Goal: Transaction & Acquisition: Purchase product/service

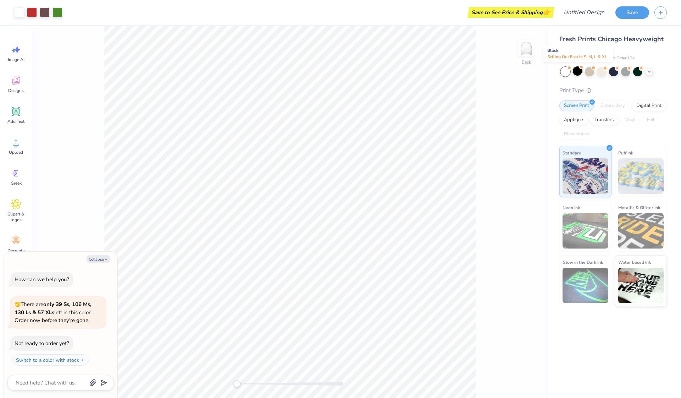
click at [580, 71] on div at bounding box center [577, 70] width 9 height 9
click at [564, 72] on div at bounding box center [565, 71] width 9 height 9
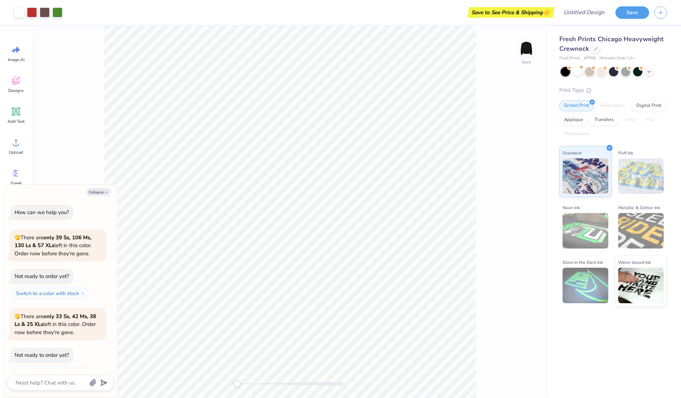
scroll to position [88, 0]
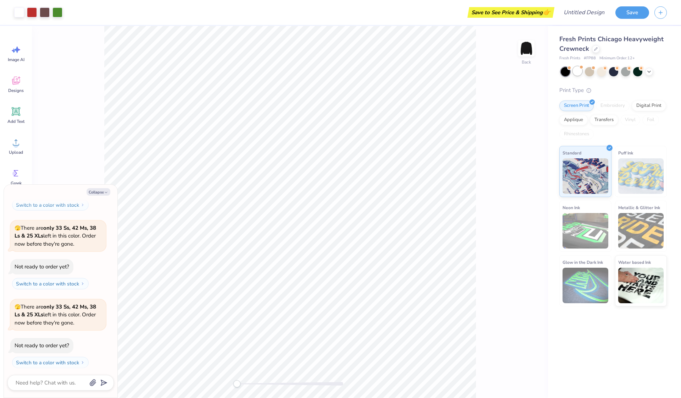
click at [577, 71] on div at bounding box center [577, 70] width 9 height 9
click at [102, 192] on button "Collapse" at bounding box center [99, 191] width 24 height 7
type textarea "x"
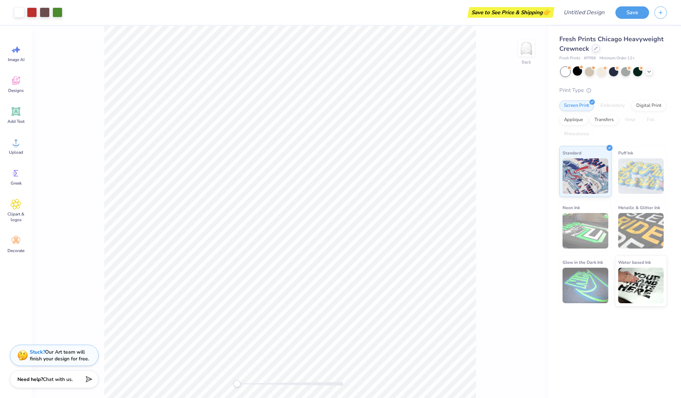
click at [596, 49] on icon at bounding box center [596, 48] width 3 height 3
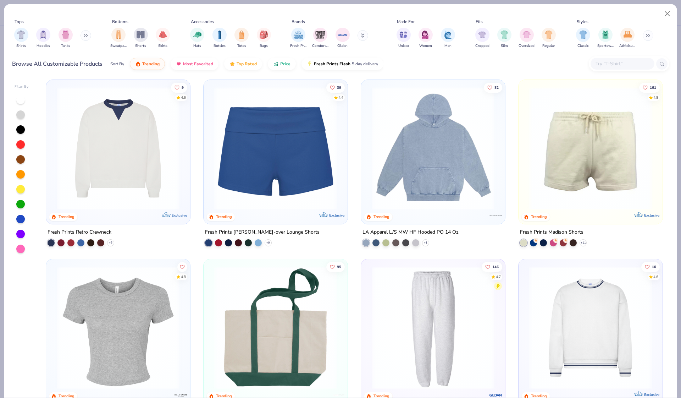
scroll to position [894, 0]
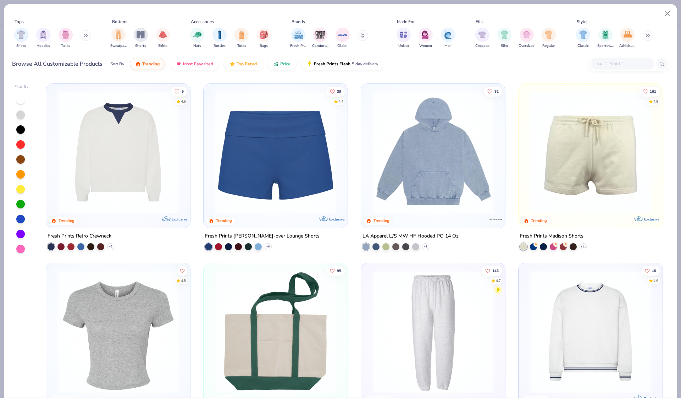
click at [327, 190] on img at bounding box center [276, 152] width 130 height 123
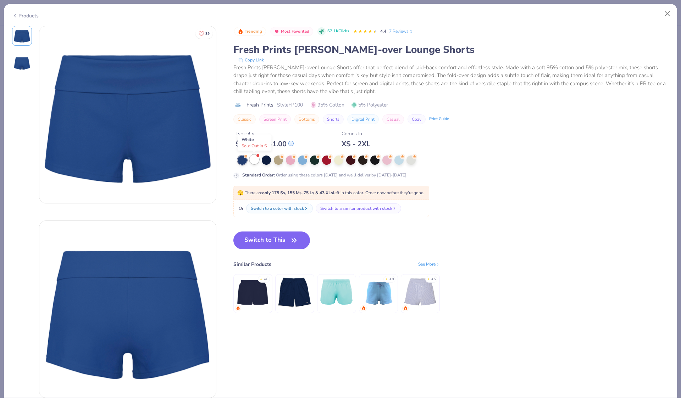
click at [254, 159] on div at bounding box center [254, 159] width 9 height 9
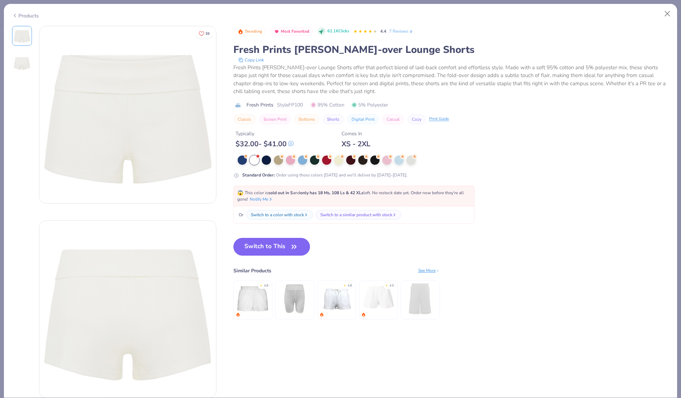
click at [240, 154] on div "Trending Most Favorited 62.1K Clicks 4.4 7 Reviews Fresh Prints Lindsey Fold-ov…" at bounding box center [452, 102] width 436 height 153
click at [241, 158] on div at bounding box center [242, 159] width 9 height 9
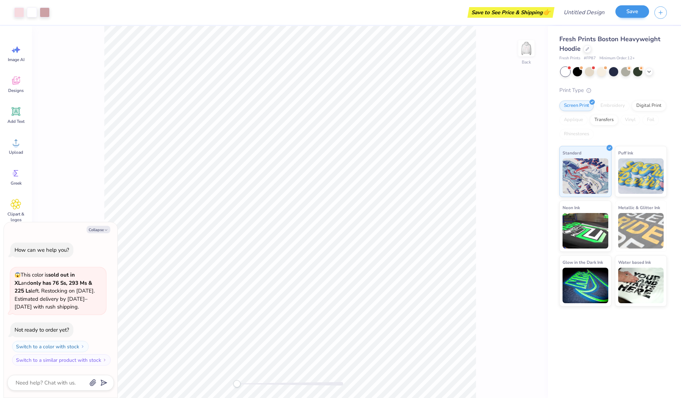
click at [626, 17] on button "Save" at bounding box center [633, 11] width 34 height 12
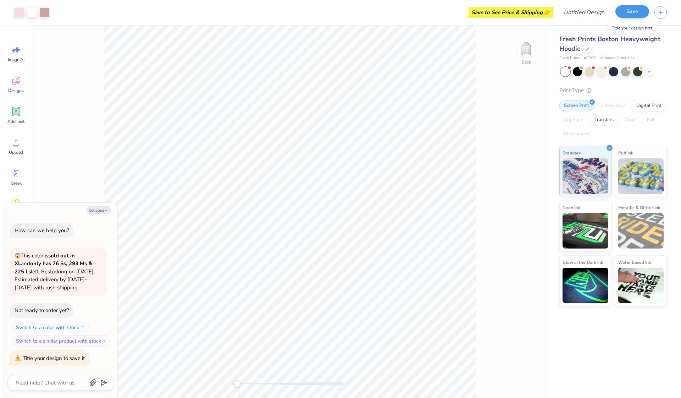
click at [629, 11] on button "Save" at bounding box center [633, 11] width 34 height 12
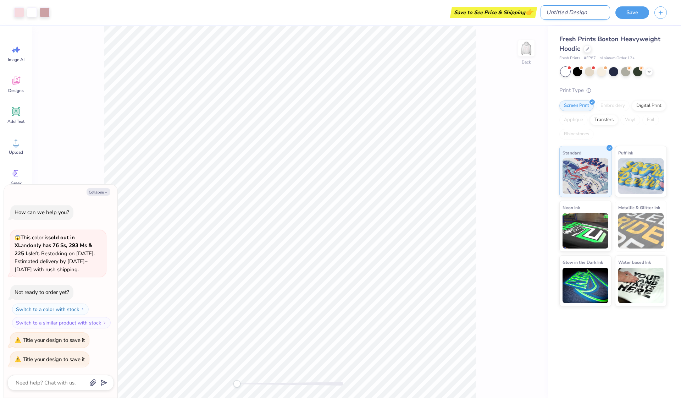
type textarea "x"
click at [586, 15] on input "Design Title" at bounding box center [576, 12] width 70 height 14
type input "h"
type textarea "x"
type input "ho"
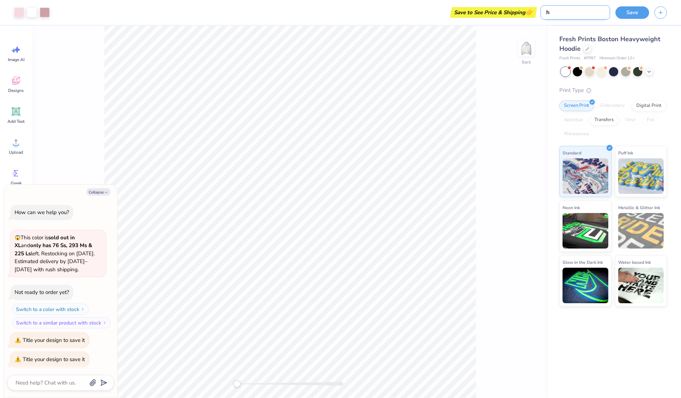
type textarea "x"
type input "hoo"
type textarea "x"
type input "hood"
type textarea "x"
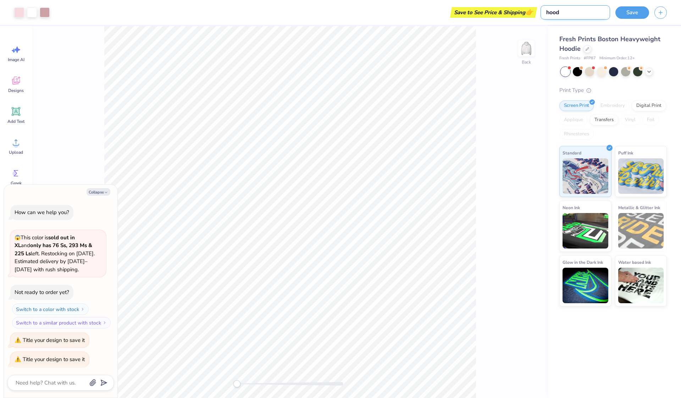
type input "hoodi"
type textarea "x"
type input "hoodie"
type textarea "x"
type input "hoodie"
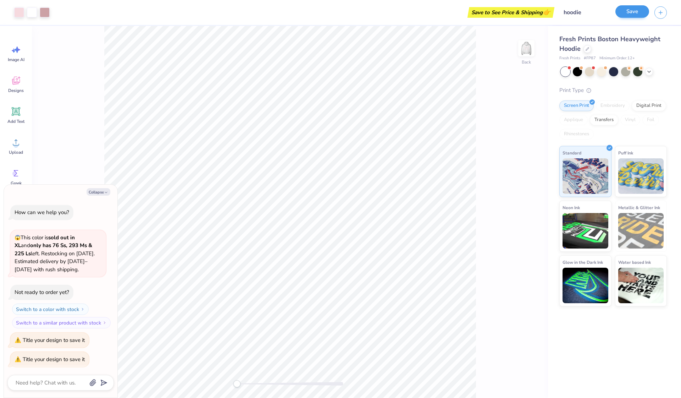
click at [637, 10] on button "Save" at bounding box center [633, 11] width 34 height 12
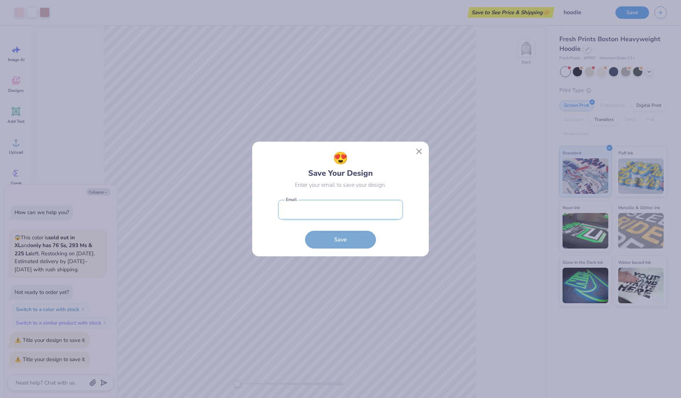
click at [343, 213] on input "email" at bounding box center [340, 210] width 125 height 20
type input "alyssaaurora22@gmail.com"
click at [329, 234] on button "Save" at bounding box center [340, 238] width 71 height 18
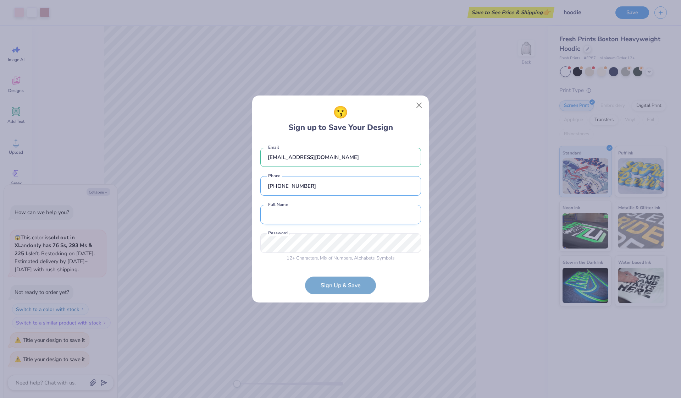
type input "(619) 788-9393"
type input "Alyssa Gonzales"
click at [316, 239] on div "12 + Characters , Mix of Numbers , Alphabets , Symbols Password is a required f…" at bounding box center [341, 247] width 161 height 28
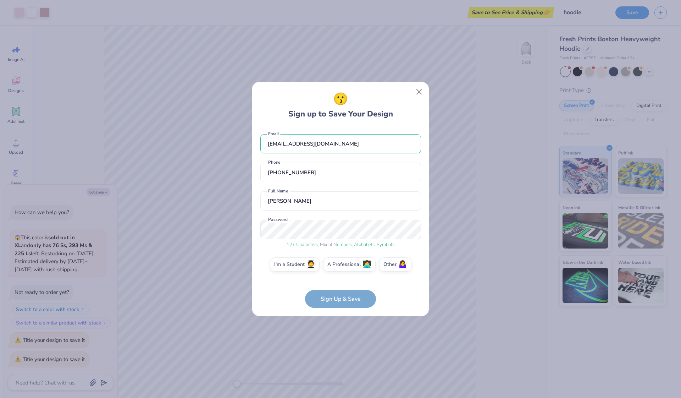
click at [350, 300] on form "alyssaaurora22@gmail.com Email (619) 788-9393 Phone Alyssa Gonzales Full Name 1…" at bounding box center [341, 217] width 161 height 181
click at [335, 298] on form "alyssaaurora22@gmail.com Email (619) 788-9393 Phone Alyssa Gonzales Full Name 1…" at bounding box center [341, 217] width 161 height 181
click at [309, 264] on span "🧑‍🎓" at bounding box center [311, 263] width 9 height 8
click at [339, 264] on input "I'm a Student 🧑‍🎓" at bounding box center [341, 266] width 5 height 5
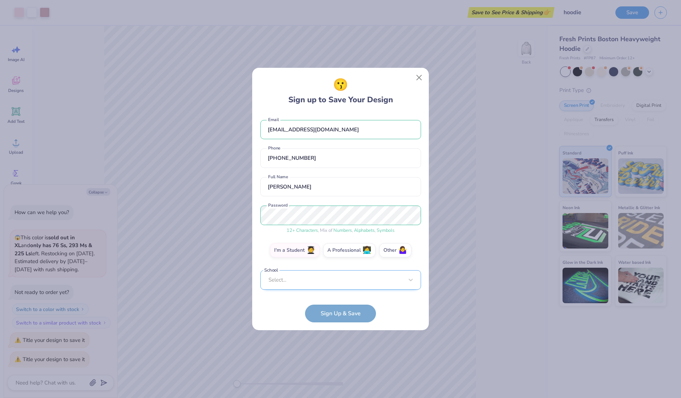
click at [319, 283] on div "Select..." at bounding box center [341, 280] width 161 height 20
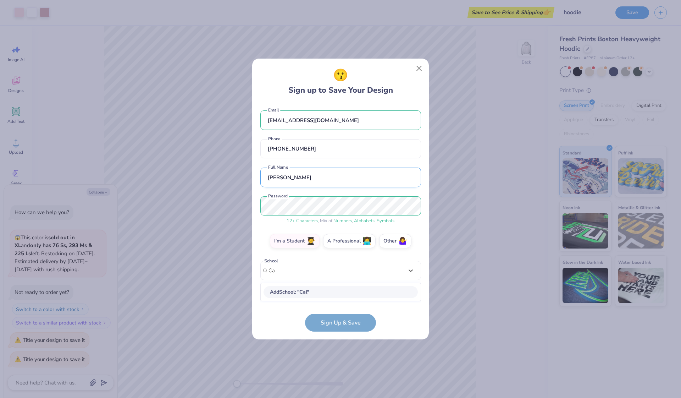
type input "C"
click at [316, 280] on div "option focused, 1 of 30. 30 results available. Use Up and Down to choose option…" at bounding box center [341, 326] width 161 height 130
click at [320, 319] on form "alyssaaurora22@gmail.com Email (619) 788-9393 Phone Alyssa Gonzales Full Name 1…" at bounding box center [341, 217] width 161 height 228
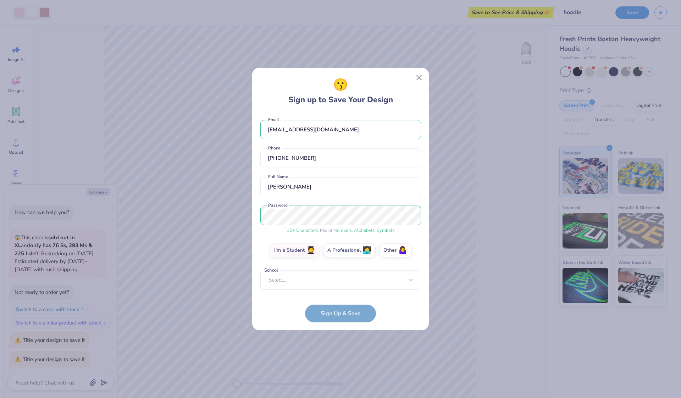
click at [328, 310] on form "alyssaaurora22@gmail.com Email (619) 788-9393 Phone Alyssa Gonzales Full Name 1…" at bounding box center [341, 217] width 161 height 209
click at [309, 273] on div "Select..." at bounding box center [341, 280] width 161 height 20
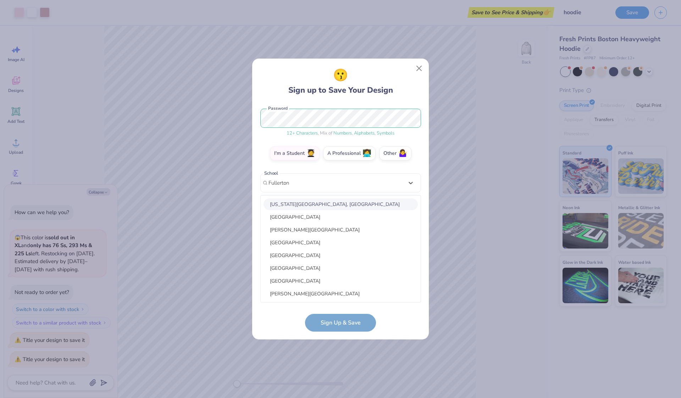
click at [323, 204] on div "California State University, Fullerton" at bounding box center [341, 204] width 154 height 12
type input "Fullerton"
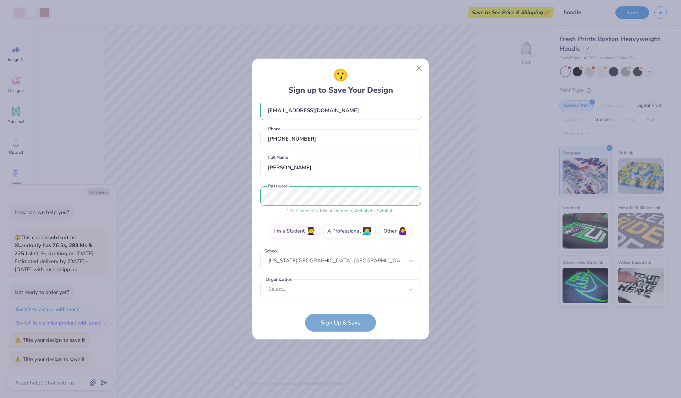
scroll to position [10, 0]
click at [323, 290] on div "Select..." at bounding box center [341, 290] width 161 height 20
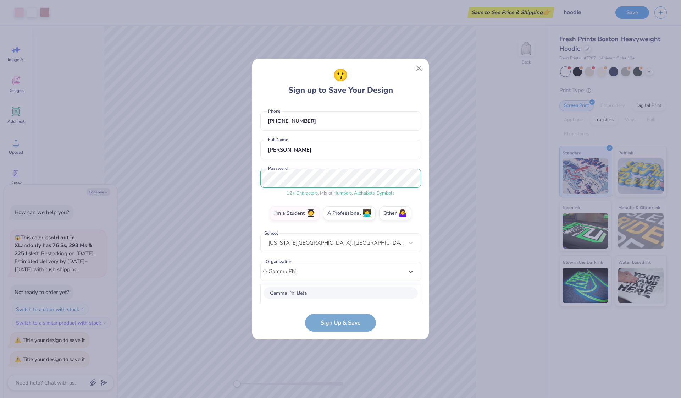
scroll to position [116, 0]
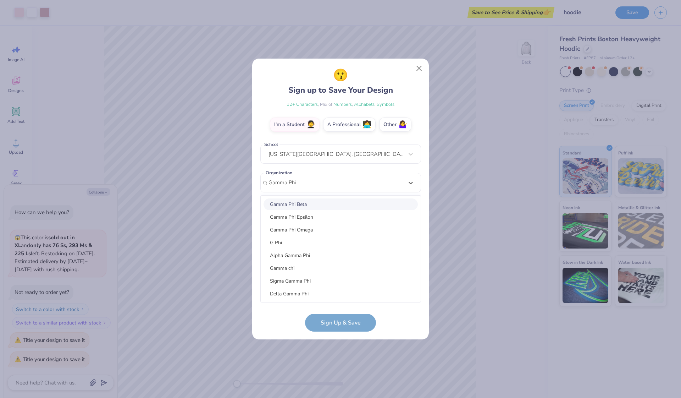
click at [333, 200] on div "Gamma Phi Beta" at bounding box center [341, 204] width 154 height 12
type input "Gamma Phi"
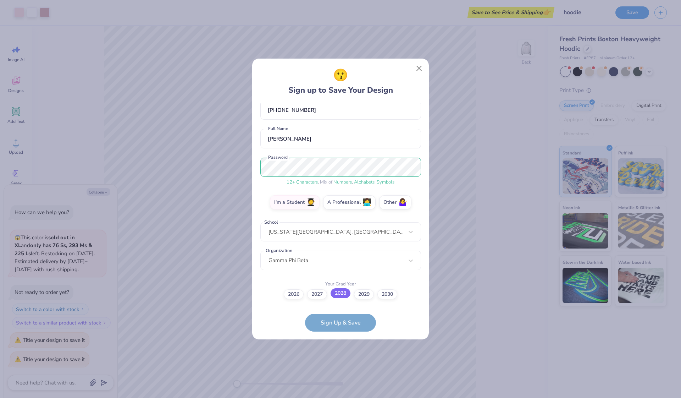
click at [341, 292] on label "2028" at bounding box center [341, 293] width 20 height 10
click at [341, 331] on input "2028" at bounding box center [341, 333] width 5 height 5
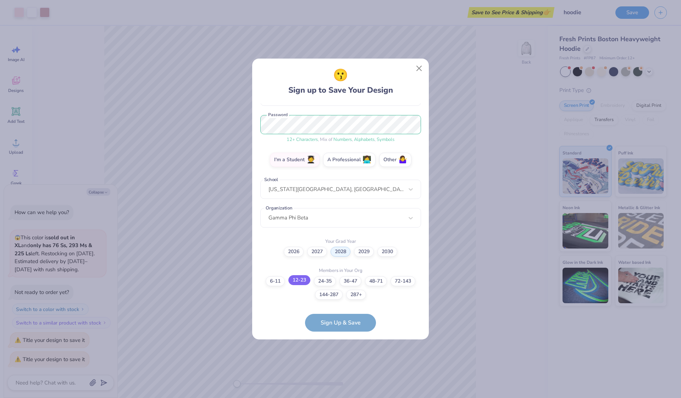
click at [301, 283] on label "12-23" at bounding box center [300, 280] width 22 height 10
click at [339, 367] on input "12-23" at bounding box center [341, 369] width 5 height 5
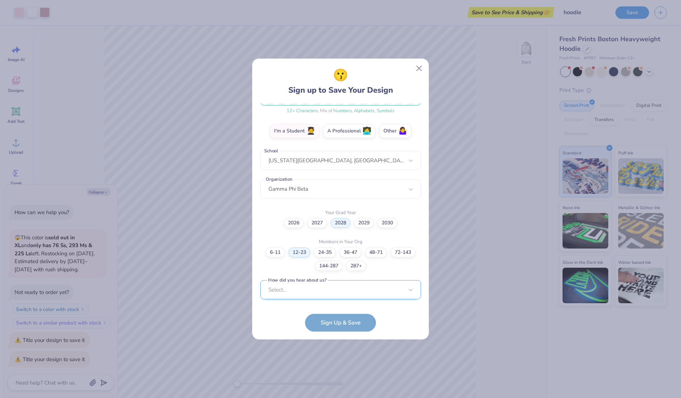
click at [313, 289] on div "Select..." at bounding box center [341, 290] width 161 height 20
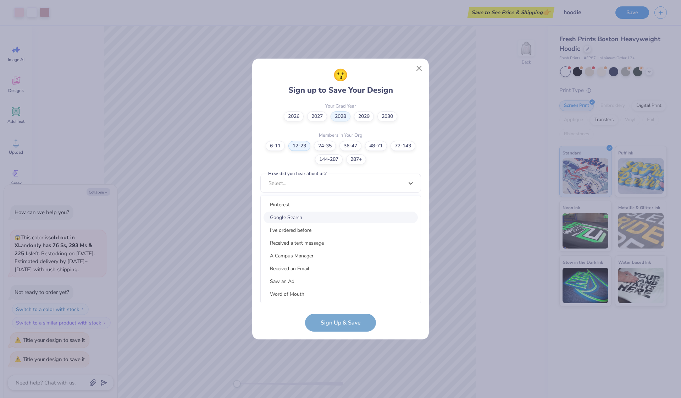
click at [302, 217] on div "Google Search" at bounding box center [341, 218] width 154 height 12
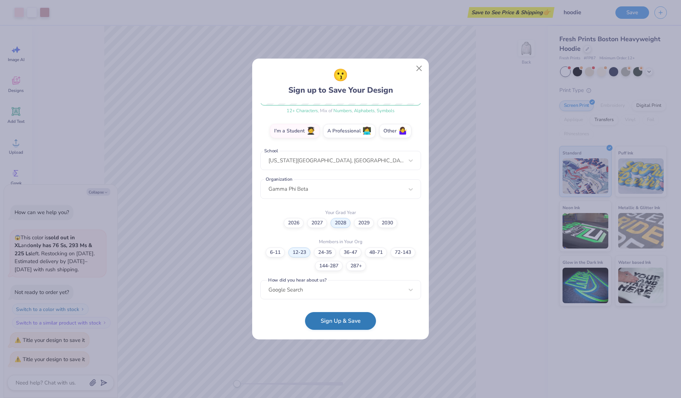
click at [329, 320] on button "Sign Up & Save" at bounding box center [340, 321] width 71 height 18
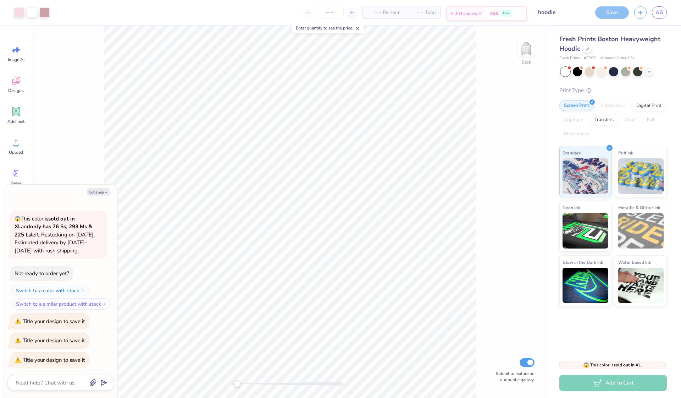
click at [483, 12] on icon at bounding box center [481, 14] width 6 height 6
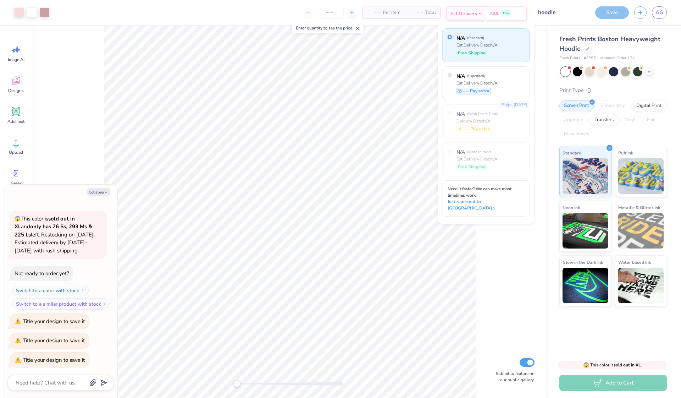
click at [495, 11] on span "N/A" at bounding box center [494, 13] width 9 height 7
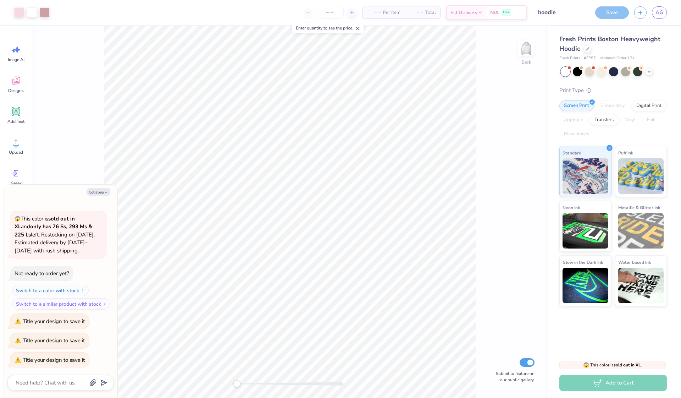
click at [595, 383] on div "Add to Cart" at bounding box center [614, 383] width 108 height 16
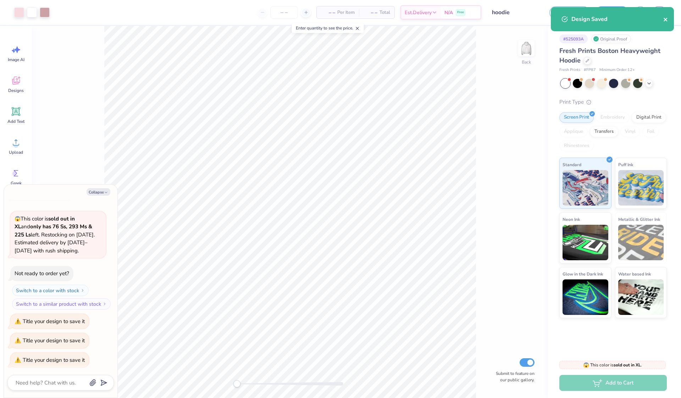
click at [665, 17] on icon "close" at bounding box center [666, 20] width 5 height 6
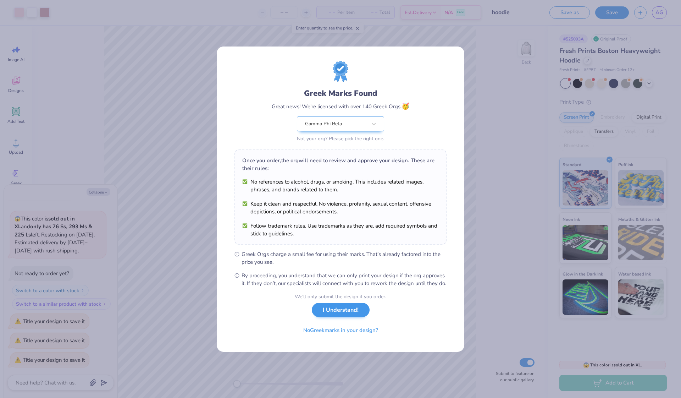
click at [336, 316] on button "I Understand!" at bounding box center [341, 310] width 58 height 15
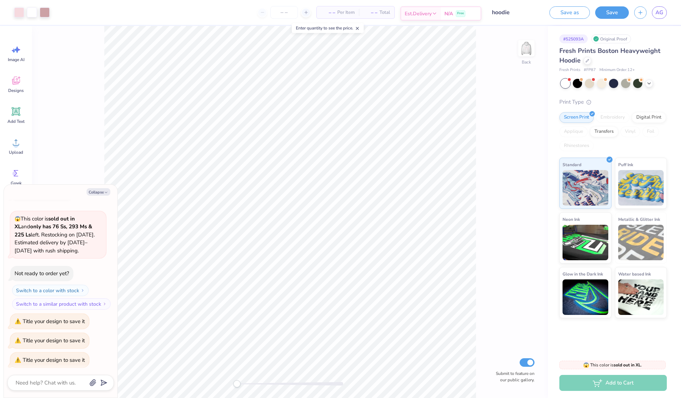
click at [469, 12] on div "N/A Free" at bounding box center [461, 13] width 40 height 13
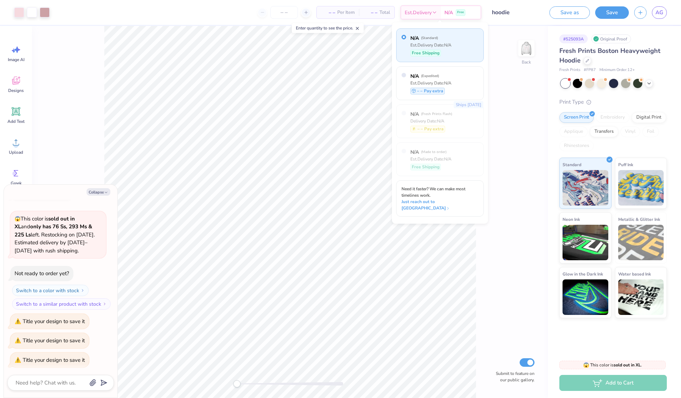
click at [435, 51] on span "Free Shipping" at bounding box center [426, 53] width 28 height 6
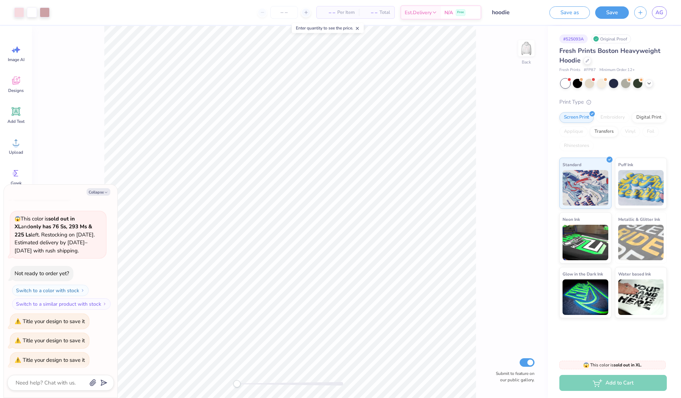
click at [603, 380] on div "Add to Cart" at bounding box center [614, 383] width 108 height 16
click at [101, 194] on button "Collapse" at bounding box center [99, 191] width 24 height 7
type textarea "x"
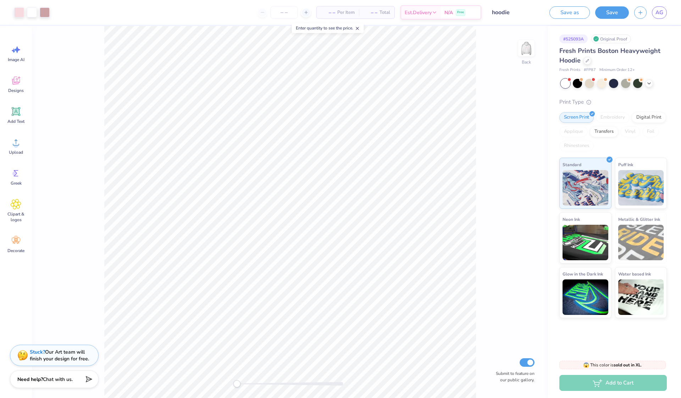
click at [526, 134] on div "Back Submit to feature on our public gallery." at bounding box center [290, 212] width 516 height 372
click at [531, 49] on img at bounding box center [526, 48] width 28 height 28
click at [630, 131] on div "Vinyl" at bounding box center [631, 131] width 20 height 11
click at [598, 99] on div "Print Type" at bounding box center [614, 102] width 108 height 8
click at [585, 61] on div at bounding box center [588, 60] width 8 height 8
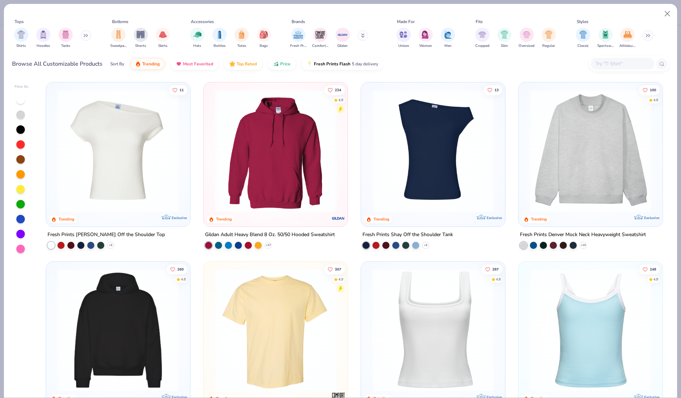
click at [306, 185] on img at bounding box center [276, 150] width 130 height 123
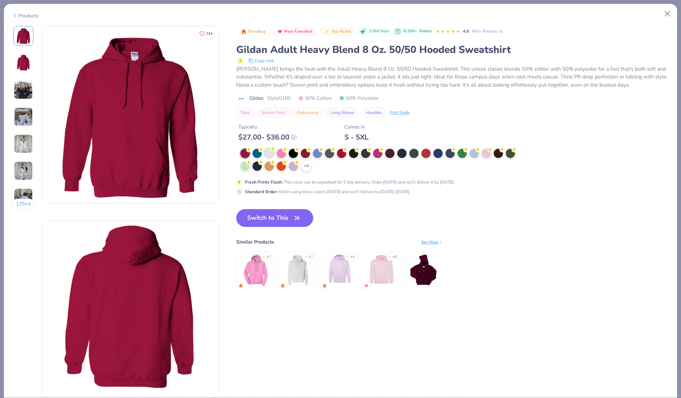
click at [267, 153] on div at bounding box center [269, 152] width 9 height 9
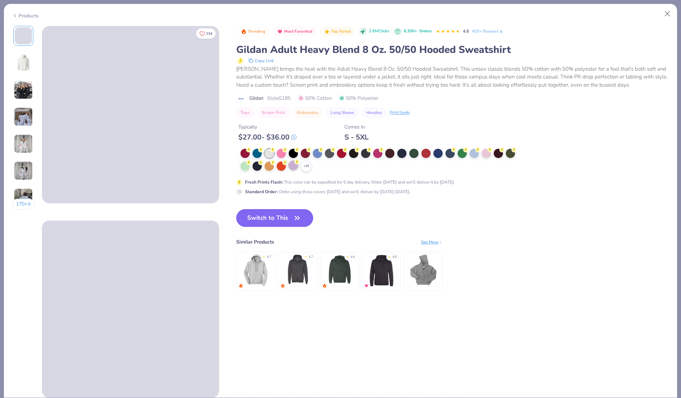
click at [295, 165] on div at bounding box center [293, 165] width 9 height 9
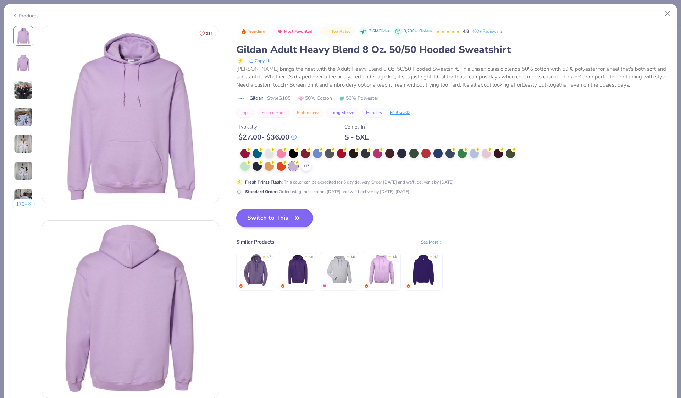
click at [280, 217] on button "Switch to This" at bounding box center [274, 218] width 77 height 18
click at [291, 218] on button "Switch to This" at bounding box center [274, 218] width 77 height 18
click at [17, 12] on icon at bounding box center [15, 15] width 6 height 9
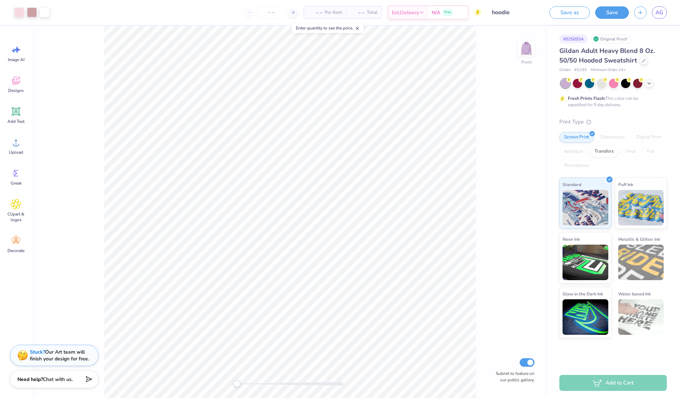
click at [17, 12] on div at bounding box center [19, 12] width 10 height 10
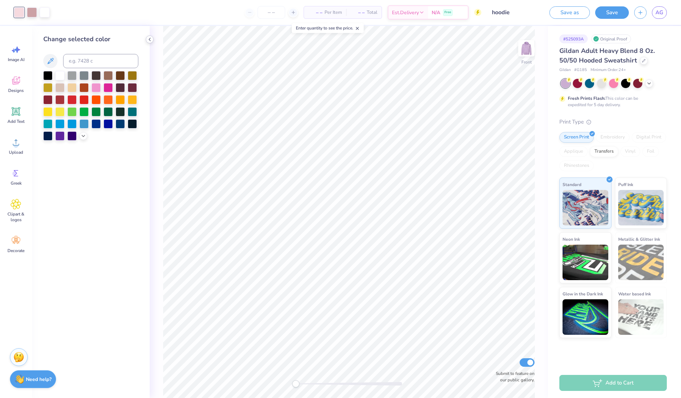
click at [148, 41] on icon at bounding box center [150, 40] width 6 height 6
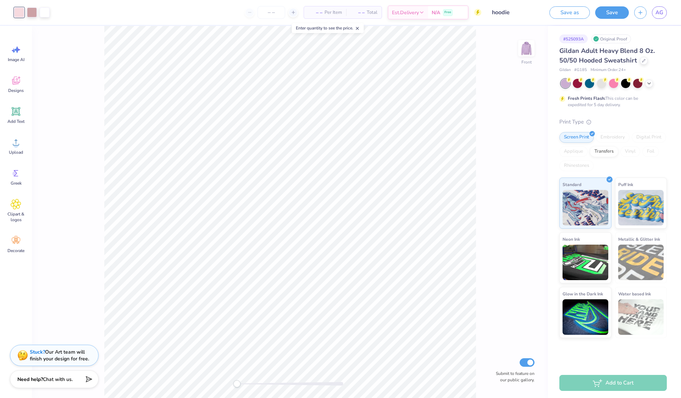
click at [360, 27] on icon at bounding box center [357, 28] width 5 height 5
click at [659, 14] on span "AG" at bounding box center [660, 13] width 8 height 8
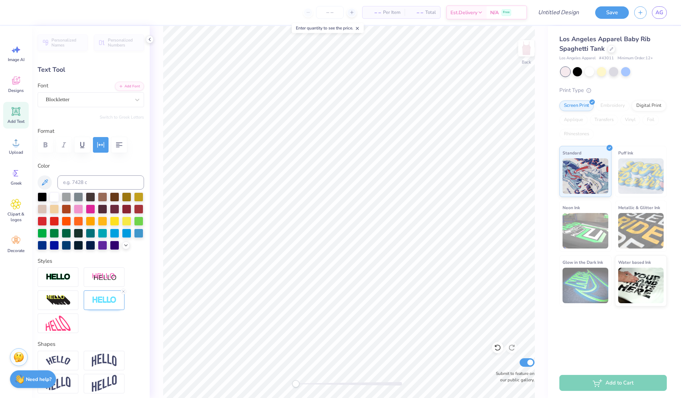
scroll to position [0, 2]
type textarea "gphi Big little 2025"
type input "4.55"
type input "4.42"
click at [610, 50] on icon at bounding box center [611, 48] width 3 height 3
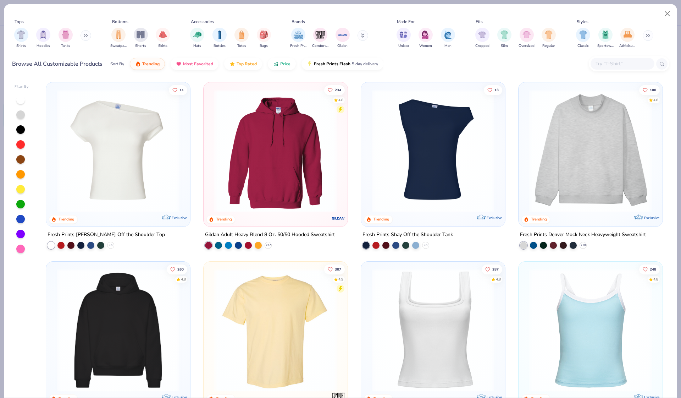
click at [171, 138] on img at bounding box center [118, 150] width 130 height 123
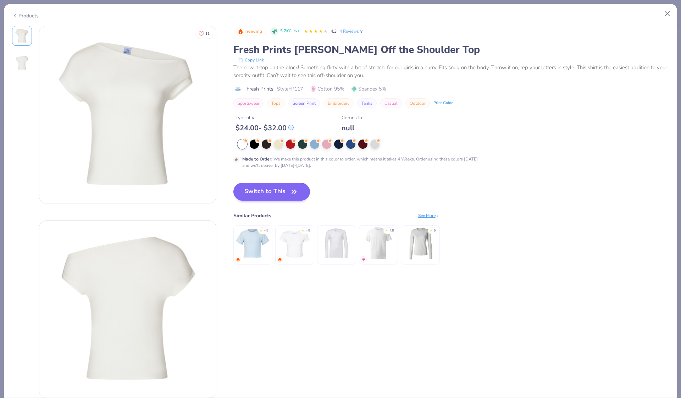
click at [251, 189] on button "Switch to This" at bounding box center [272, 192] width 77 height 18
click at [294, 192] on icon "button" at bounding box center [294, 191] width 4 height 3
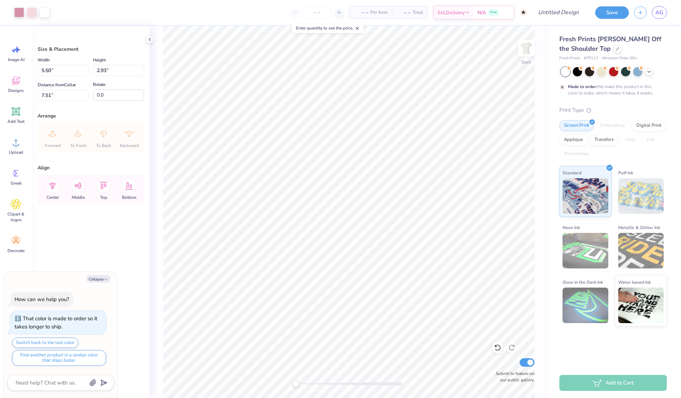
type textarea "x"
type input "8.71"
type input "4.63"
type input "5.80"
type textarea "x"
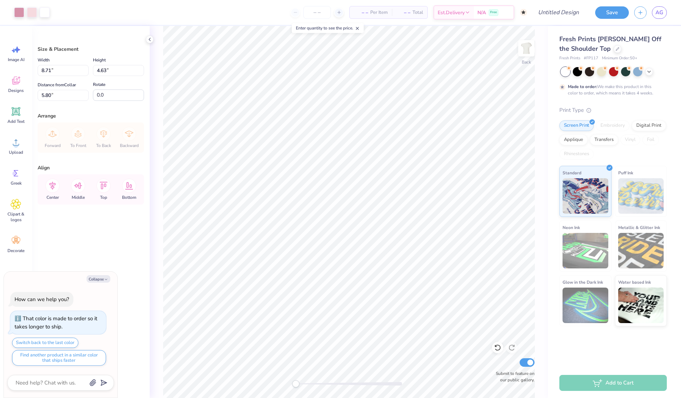
type input "5.87"
type textarea "x"
type input "5.90"
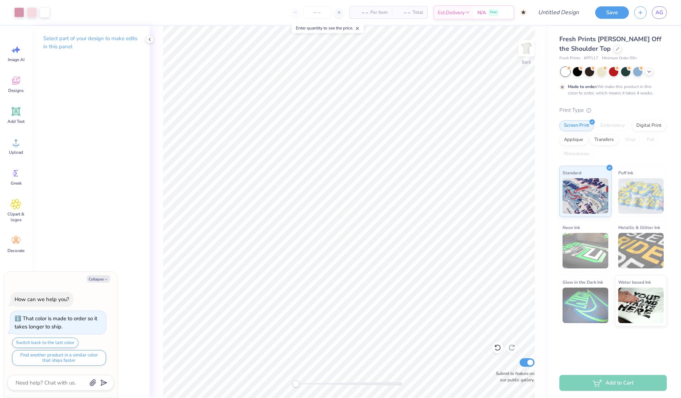
click at [618, 96] on div "Fresh Prints Chloe Off the Shoulder Top Fresh Prints # FP117 Minimum Order: 50 …" at bounding box center [614, 180] width 108 height 292
click at [16, 319] on div "That color is made to order so it takes longer to ship." at bounding box center [58, 322] width 87 height 16
click at [56, 344] on button "Switch back to the last color" at bounding box center [45, 343] width 66 height 10
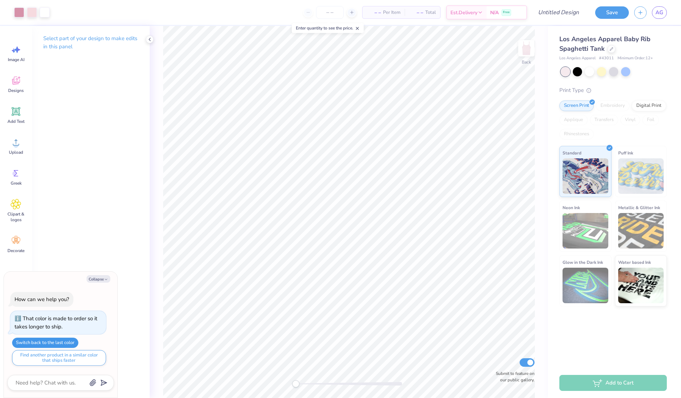
click at [55, 343] on div "How can we help you? That color is made to order so it takes longer to ship. Sw…" at bounding box center [60, 329] width 106 height 86
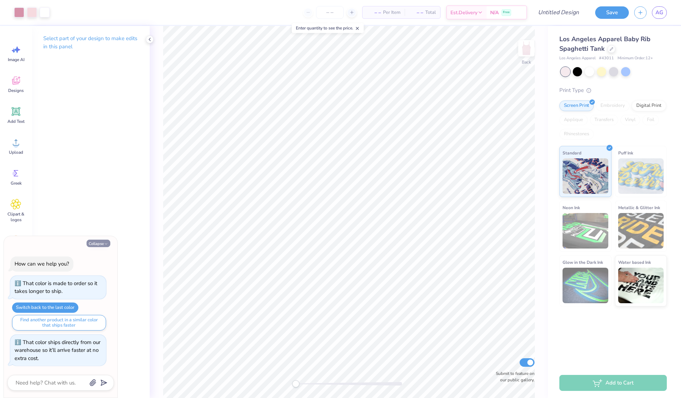
click at [93, 247] on button "Collapse" at bounding box center [99, 243] width 24 height 7
type textarea "x"
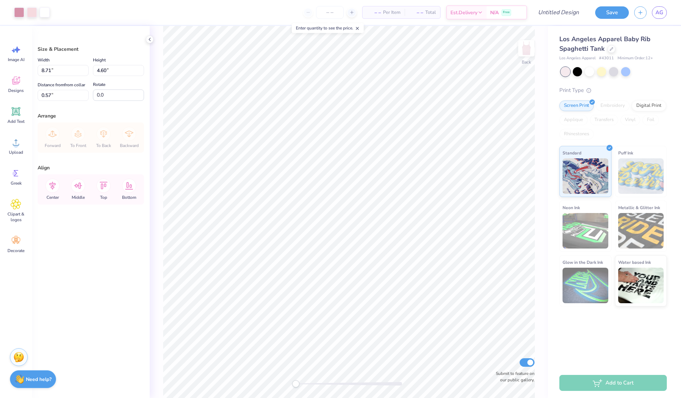
type input "1.75"
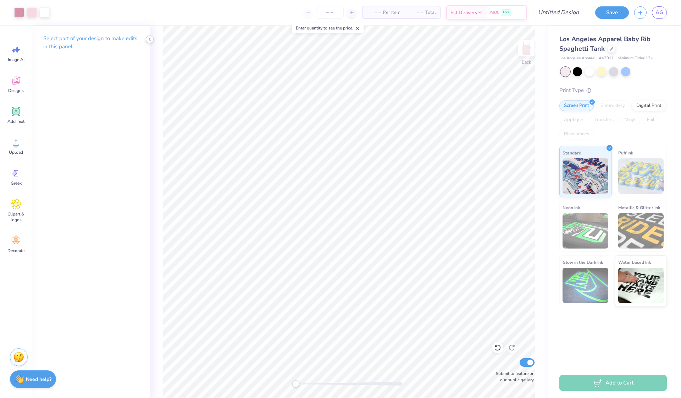
click at [150, 40] on icon at bounding box center [150, 40] width 6 height 6
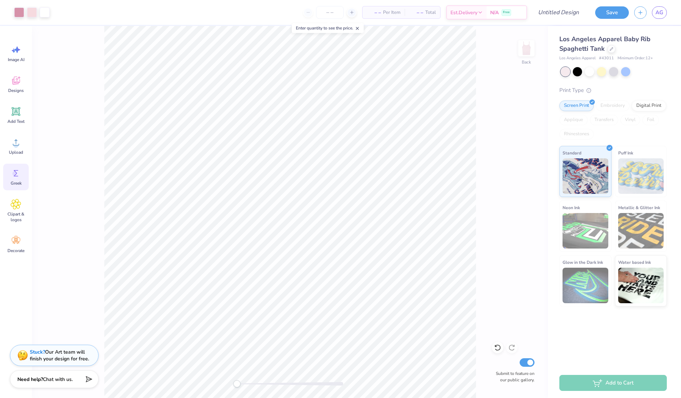
click at [16, 170] on icon at bounding box center [16, 173] width 11 height 11
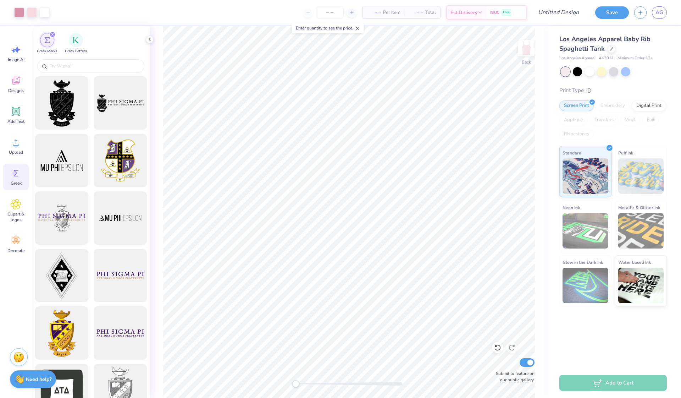
click at [16, 170] on icon at bounding box center [16, 173] width 11 height 11
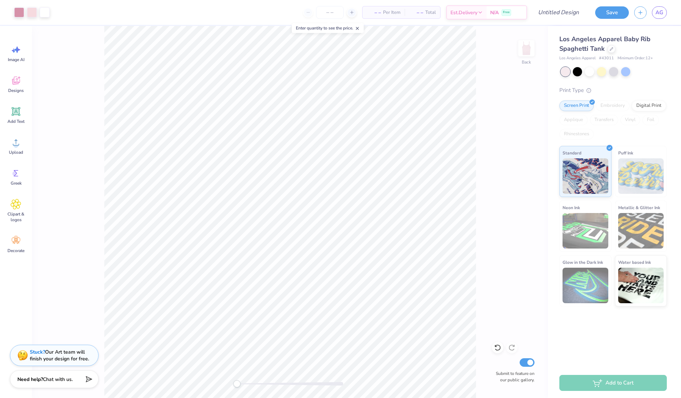
click at [581, 384] on div "Add to Cart" at bounding box center [614, 383] width 108 height 16
click at [573, 14] on input "Design Title" at bounding box center [550, 12] width 70 height 14
type input "tank"
click at [635, 163] on img at bounding box center [642, 175] width 46 height 35
click at [599, 351] on div "Los Angeles Apparel Baby Rib Spaghetti Tank Los Angeles Apparel # 43011 Minimum…" at bounding box center [614, 197] width 133 height 342
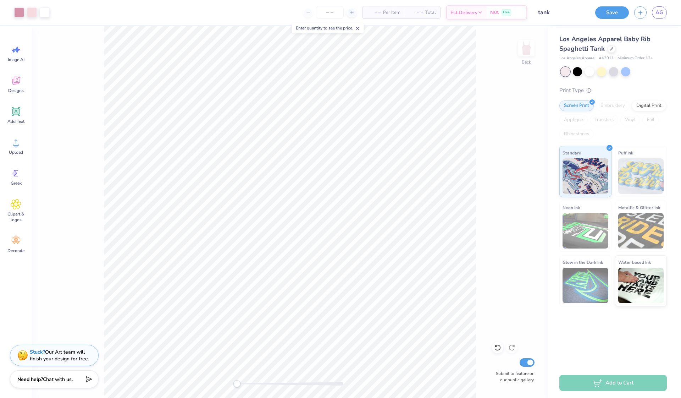
click at [624, 380] on div "Add to Cart" at bounding box center [614, 383] width 108 height 16
click at [607, 192] on img at bounding box center [586, 174] width 46 height 35
click at [605, 93] on div "Print Type" at bounding box center [614, 90] width 108 height 8
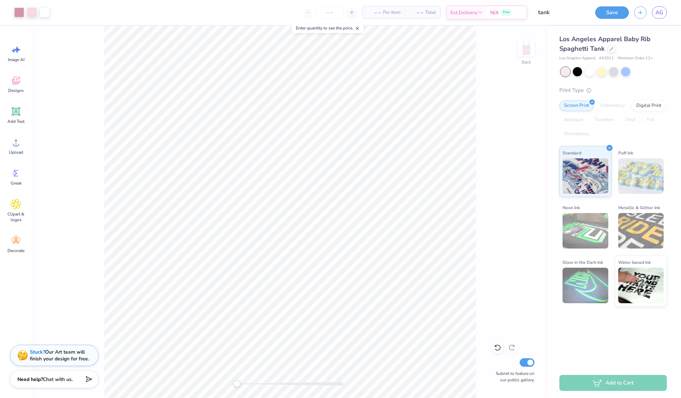
click at [614, 92] on div "Print Type" at bounding box center [614, 90] width 108 height 8
click at [646, 103] on div "Digital Print" at bounding box center [649, 104] width 34 height 11
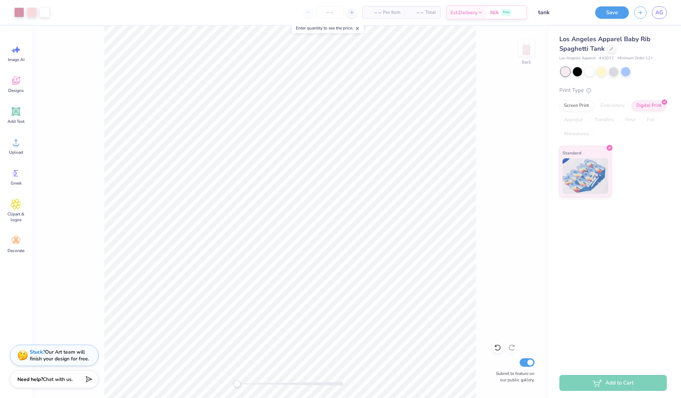
click at [603, 386] on div "Add to Cart" at bounding box center [614, 383] width 108 height 16
click at [611, 379] on div "Add to Cart" at bounding box center [614, 383] width 108 height 16
click at [597, 379] on div "Add to Cart" at bounding box center [614, 383] width 108 height 16
click at [478, 42] on div "Back Submit to feature on our public gallery." at bounding box center [290, 212] width 516 height 372
click at [388, 9] on span "Per Item" at bounding box center [391, 12] width 17 height 7
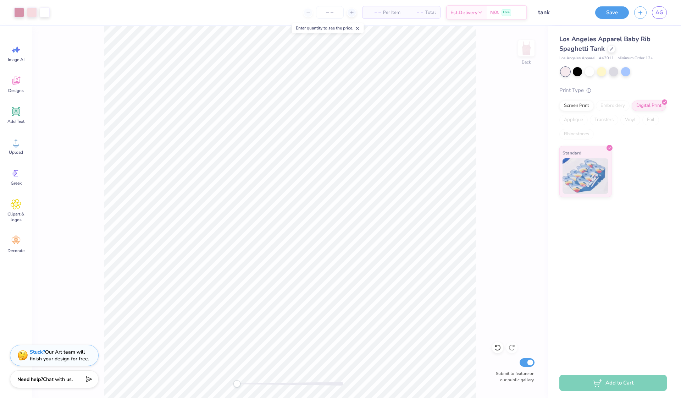
click at [380, 10] on div "– – Per Item" at bounding box center [384, 12] width 42 height 12
click at [350, 12] on line at bounding box center [351, 12] width 3 height 0
click at [313, 13] on div "12" at bounding box center [329, 12] width 53 height 13
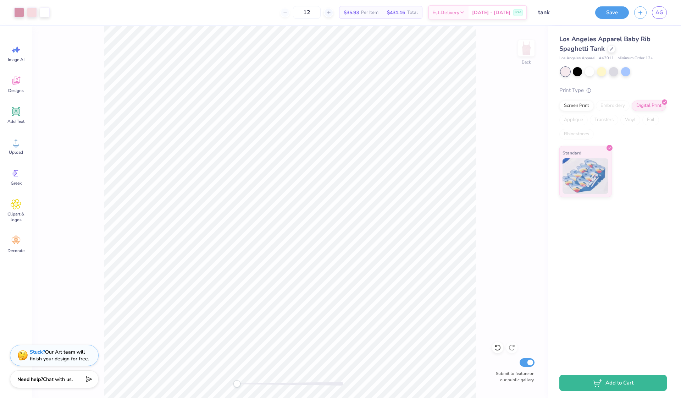
click at [302, 13] on div "12" at bounding box center [306, 12] width 53 height 13
drag, startPoint x: 327, startPoint y: 12, endPoint x: 322, endPoint y: 12, distance: 4.6
click at [321, 12] on input "12" at bounding box center [307, 12] width 28 height 13
type input "12"
click at [575, 380] on button "Add to Cart" at bounding box center [614, 381] width 108 height 16
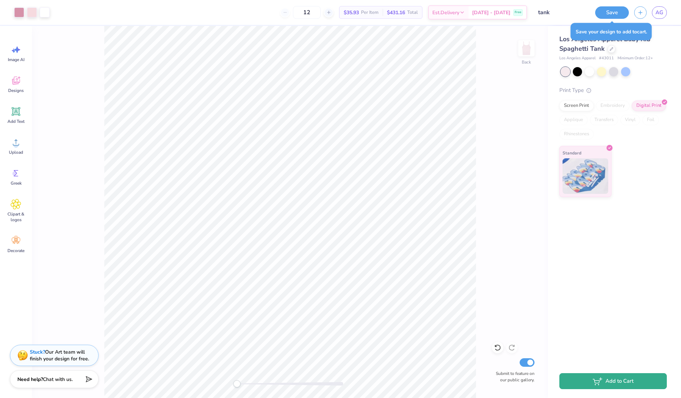
click at [603, 382] on icon "button" at bounding box center [598, 381] width 10 height 8
click at [611, 10] on button "Save" at bounding box center [613, 11] width 34 height 12
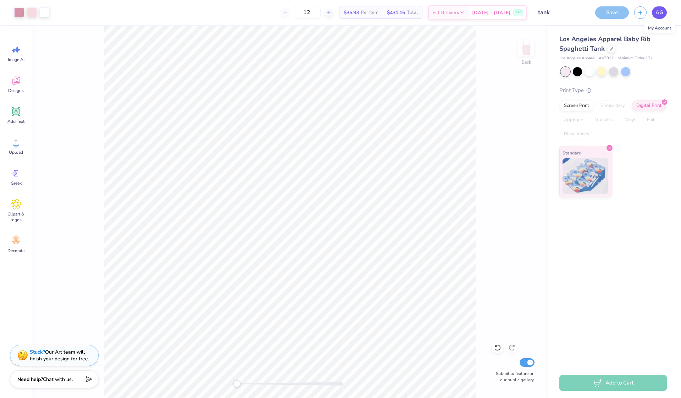
click at [660, 16] on span "AG" at bounding box center [660, 13] width 8 height 8
type textarea "x"
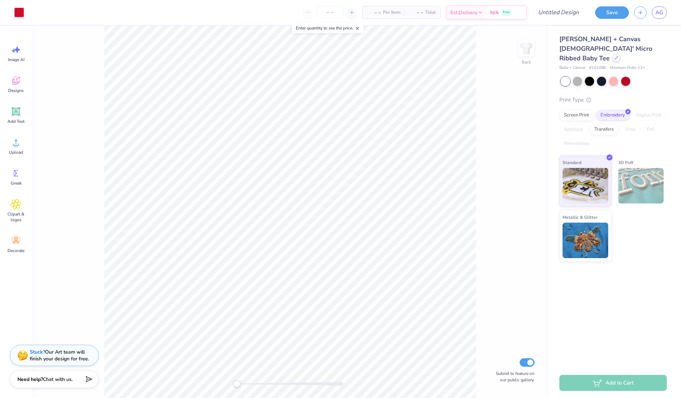
click at [613, 54] on div at bounding box center [617, 58] width 8 height 8
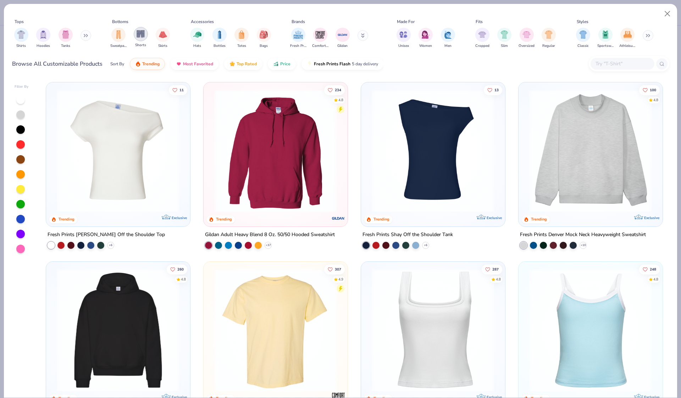
click at [141, 36] on img "filter for Shorts" at bounding box center [141, 34] width 8 height 8
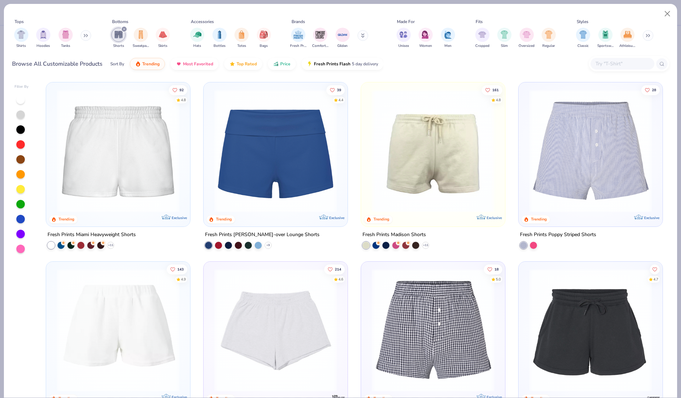
click at [140, 174] on img at bounding box center [118, 150] width 130 height 123
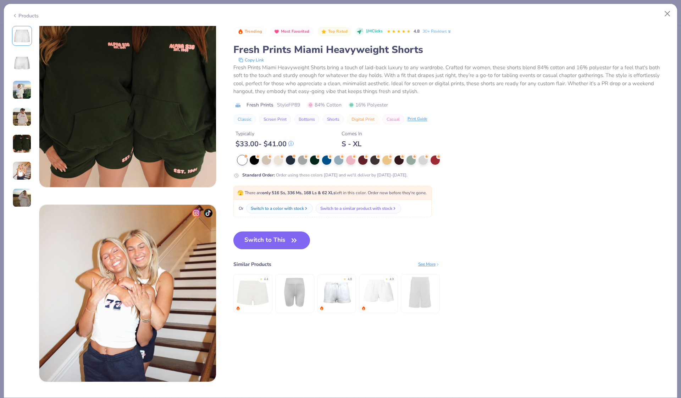
scroll to position [964, 0]
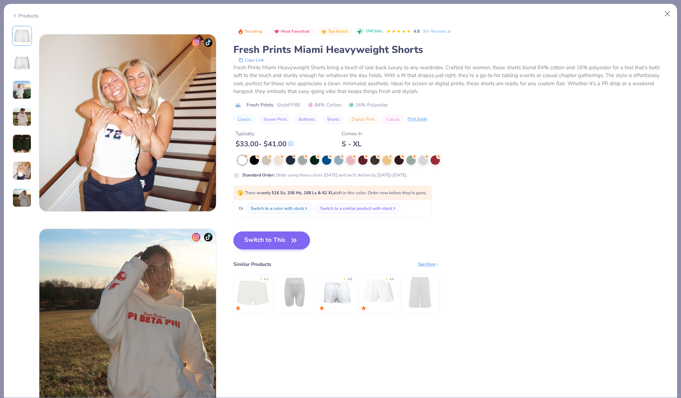
click at [278, 239] on button "Switch to This" at bounding box center [272, 240] width 77 height 18
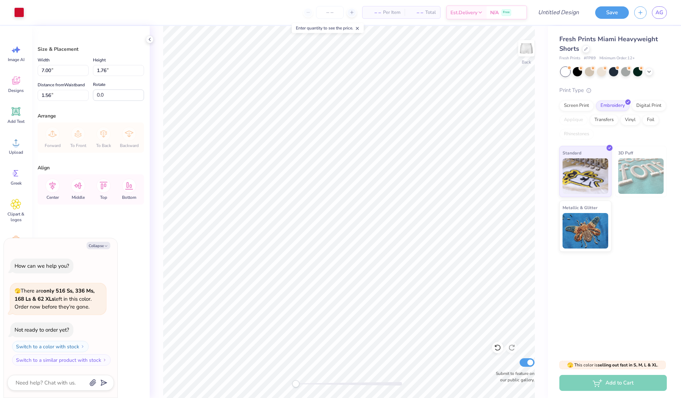
type textarea "x"
type input "4.37"
type input "1.10"
type input "8.25"
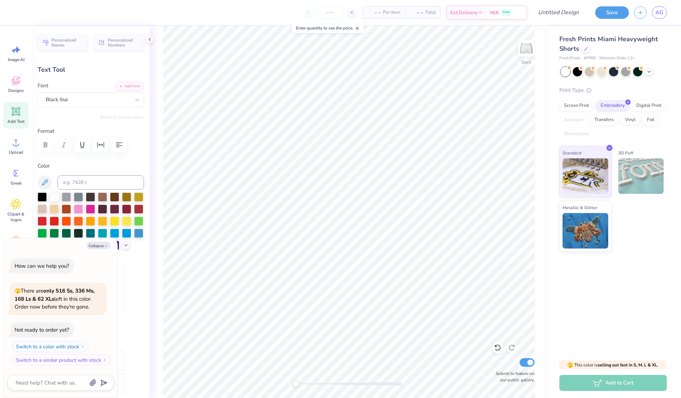
scroll to position [0, 1]
type textarea "x"
type textarea "g"
type textarea "x"
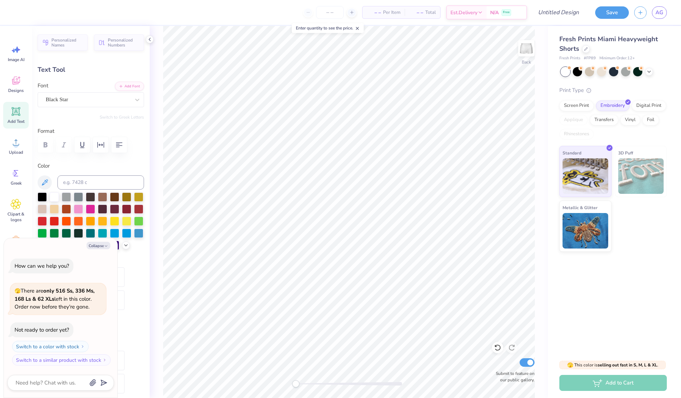
type textarea "ga"
type textarea "x"
type textarea "gam"
type textarea "x"
type textarea "[PERSON_NAME]"
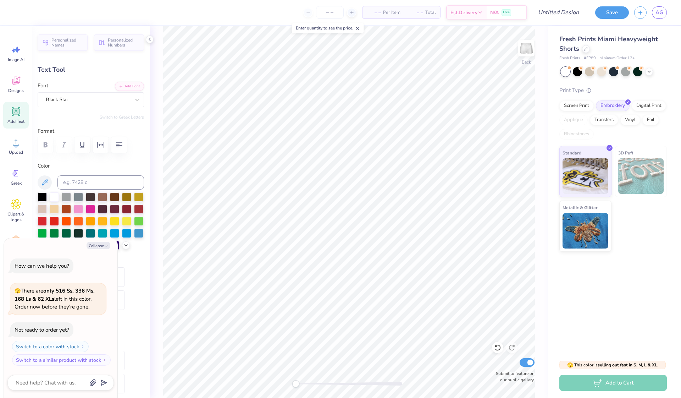
type textarea "x"
type textarea "gamma"
type textarea "x"
type textarea "gamma"
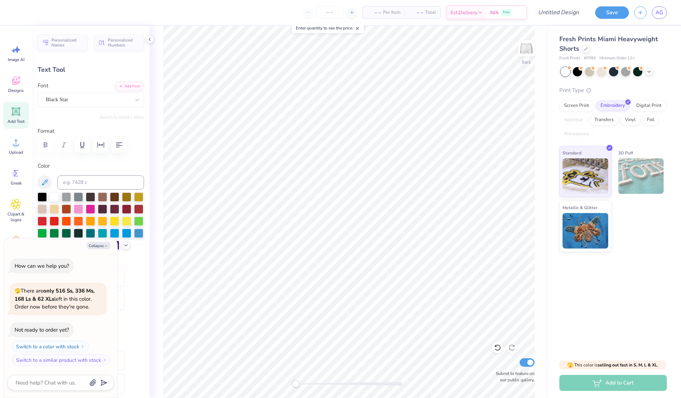
type textarea "x"
type textarea "gamma p"
type textarea "x"
type textarea "gamma ph"
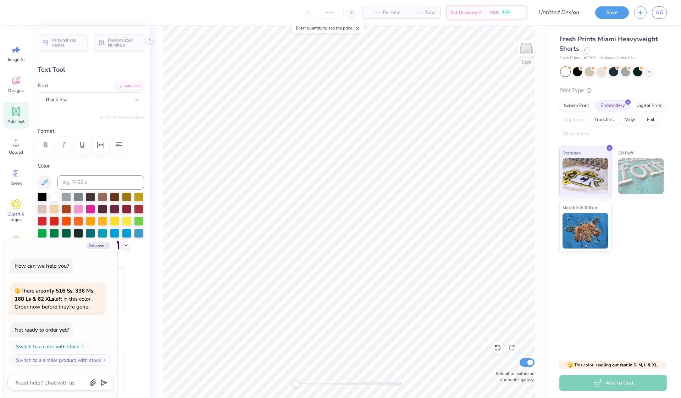
type textarea "x"
type textarea "gamma phi"
type textarea "x"
type textarea "gamma phi"
type textarea "x"
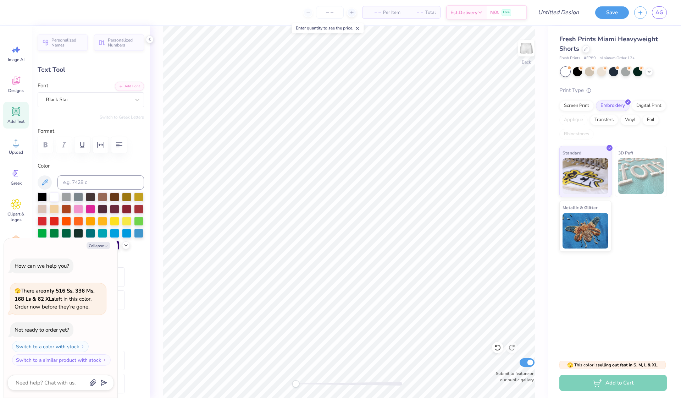
type textarea "gamma phi b"
type textarea "x"
type textarea "gamma phi be"
type textarea "x"
type textarea "gamma phi bet"
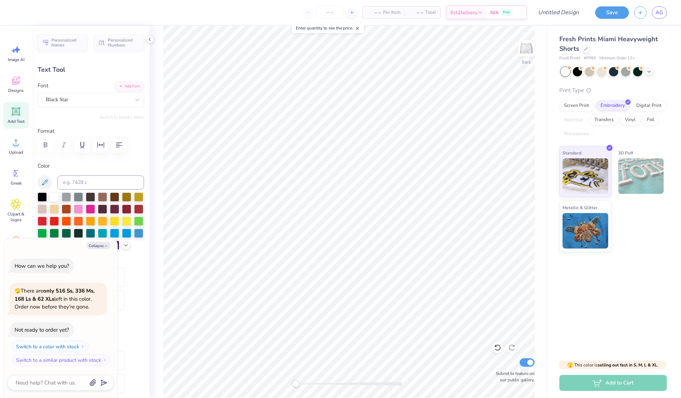
scroll to position [0, 2]
type textarea "x"
type textarea "gamma phi beta"
type textarea "x"
type input "4.14"
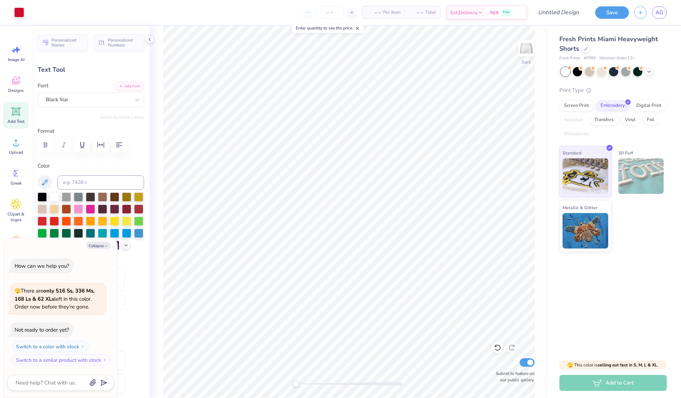
type input "0.74"
type input "8.54"
type textarea "x"
type input "2.35"
type input "0.54"
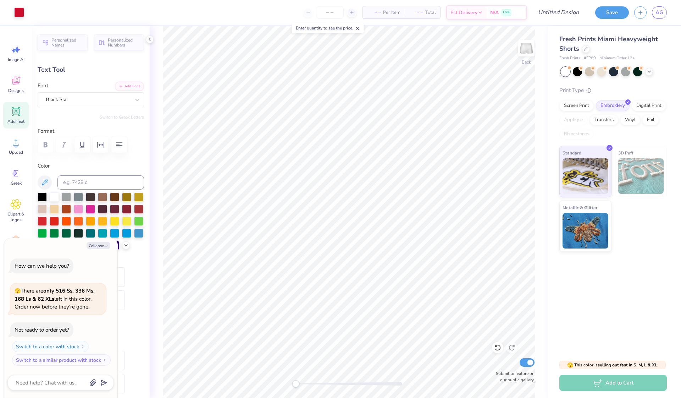
type input "8.20"
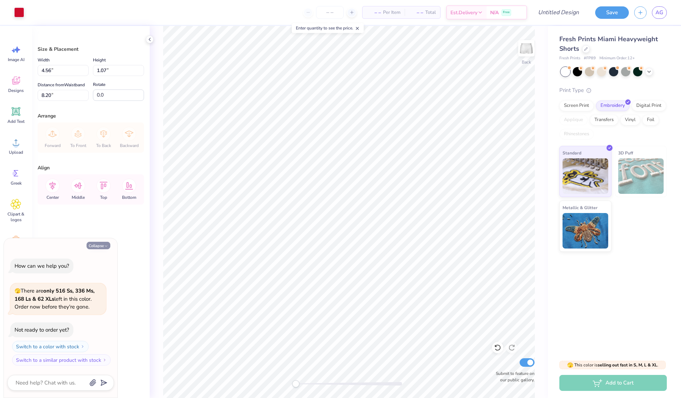
click at [98, 246] on button "Collapse" at bounding box center [99, 245] width 24 height 7
type textarea "x"
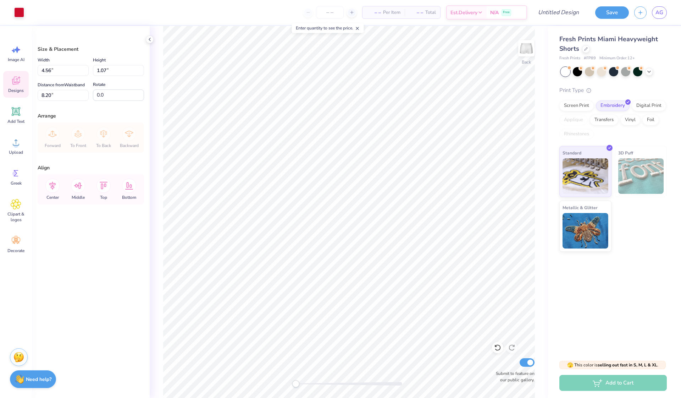
click at [17, 84] on icon at bounding box center [16, 80] width 11 height 11
type input "8.22"
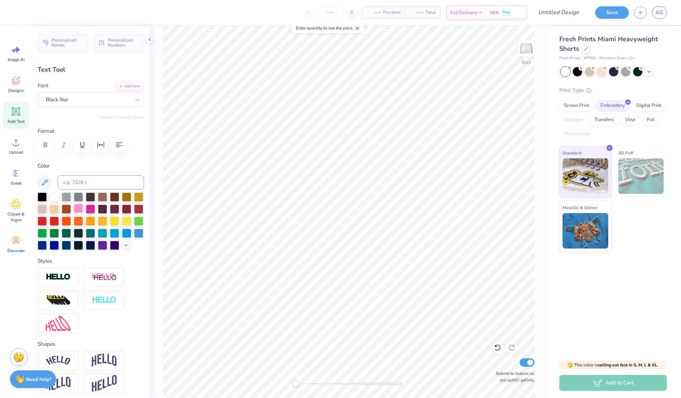
click at [80, 210] on div at bounding box center [78, 208] width 9 height 9
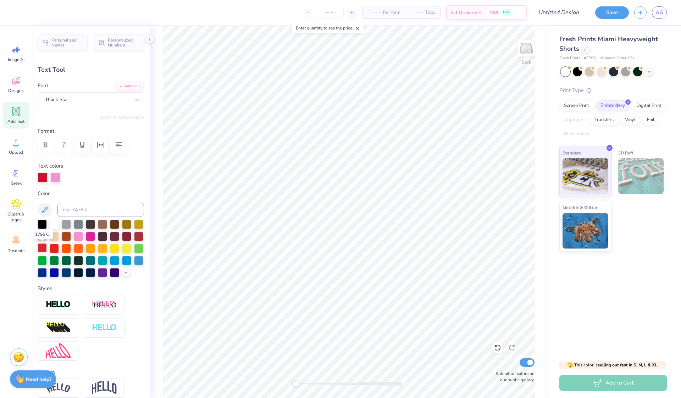
click at [46, 249] on div at bounding box center [42, 247] width 9 height 9
click at [54, 249] on div at bounding box center [54, 247] width 9 height 9
click at [44, 177] on div at bounding box center [43, 177] width 10 height 10
click at [43, 180] on div at bounding box center [43, 177] width 10 height 10
click at [43, 177] on div at bounding box center [43, 177] width 10 height 10
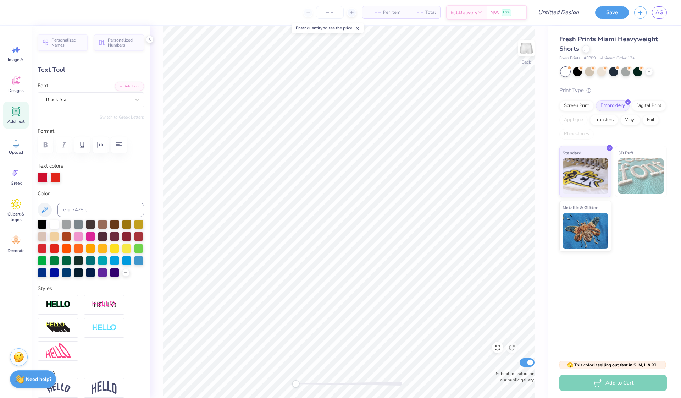
click at [161, 128] on div "Back Submit to feature on our public gallery." at bounding box center [349, 212] width 399 height 372
click at [43, 176] on div at bounding box center [43, 177] width 10 height 10
click at [80, 211] on input at bounding box center [100, 210] width 87 height 14
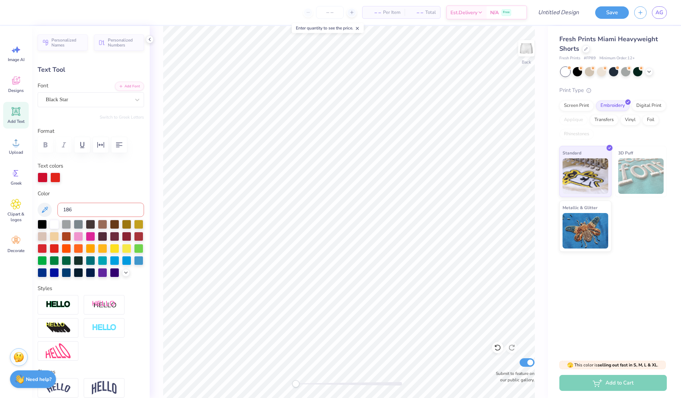
type input "186 c"
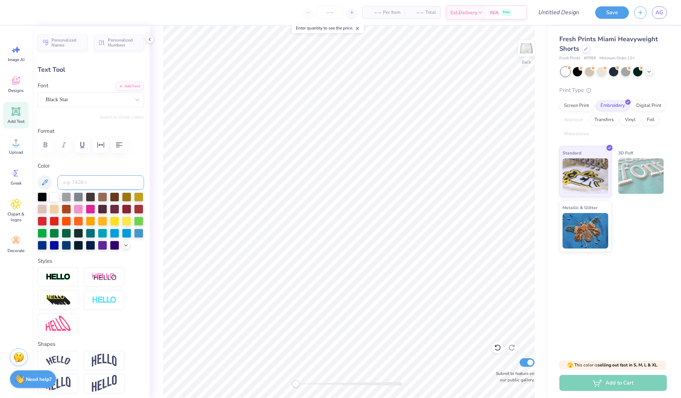
click at [89, 180] on input at bounding box center [100, 182] width 87 height 14
type input "186 C"
click at [68, 184] on input at bounding box center [100, 182] width 87 height 14
type input "186c"
click at [71, 185] on input at bounding box center [100, 182] width 87 height 14
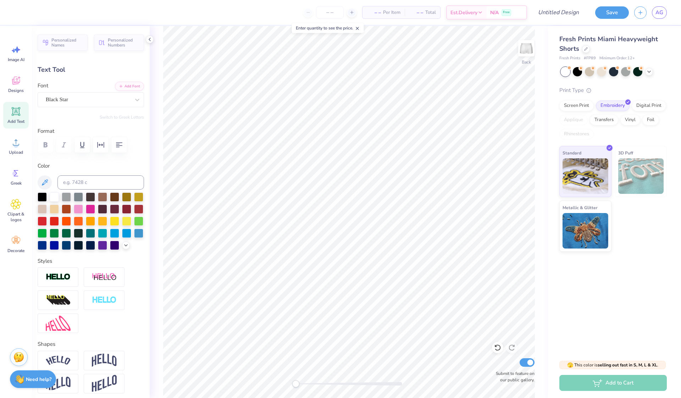
click at [158, 238] on div "Back Submit to feature on our public gallery." at bounding box center [349, 212] width 399 height 372
click at [20, 12] on div at bounding box center [19, 12] width 10 height 10
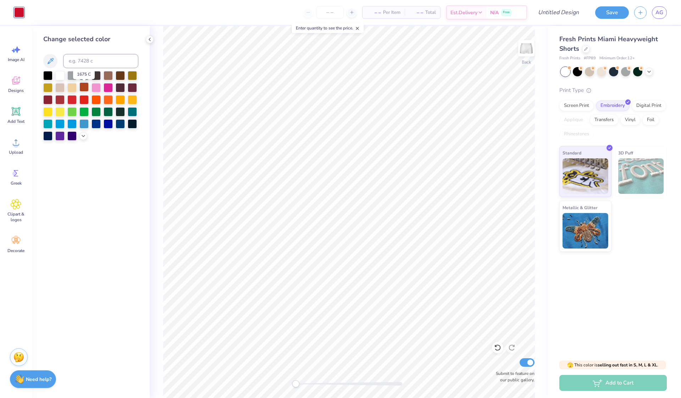
click at [84, 89] on div at bounding box center [84, 86] width 9 height 9
click at [66, 100] on div at bounding box center [90, 106] width 95 height 70
click at [58, 100] on div at bounding box center [59, 98] width 9 height 9
click at [86, 98] on div at bounding box center [84, 98] width 9 height 9
click at [93, 102] on div at bounding box center [96, 98] width 9 height 9
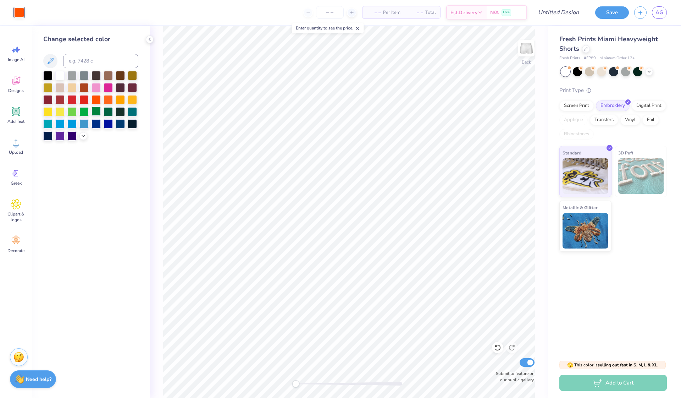
click at [93, 115] on div at bounding box center [96, 110] width 9 height 9
click at [115, 80] on div at bounding box center [90, 106] width 95 height 70
click at [61, 73] on div at bounding box center [59, 74] width 9 height 9
click at [36, 73] on div "Change selected color" at bounding box center [91, 212] width 118 height 372
click at [48, 78] on div at bounding box center [47, 74] width 9 height 9
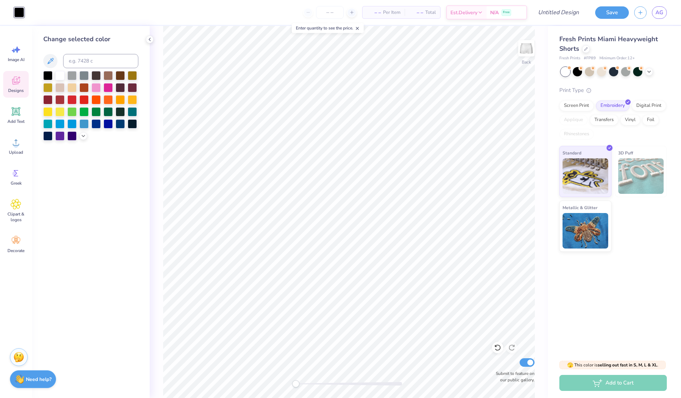
click at [13, 83] on icon at bounding box center [15, 82] width 7 height 6
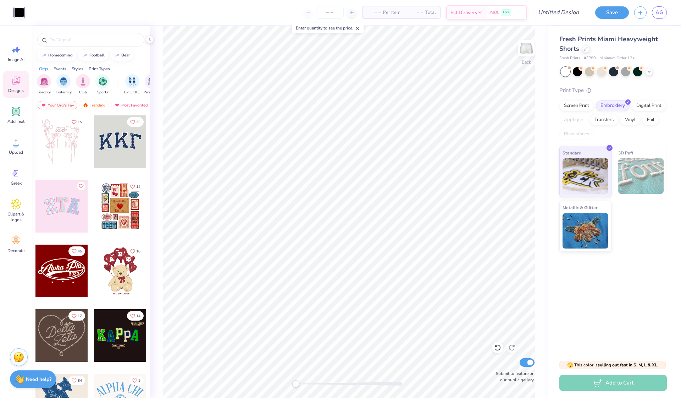
scroll to position [14, 0]
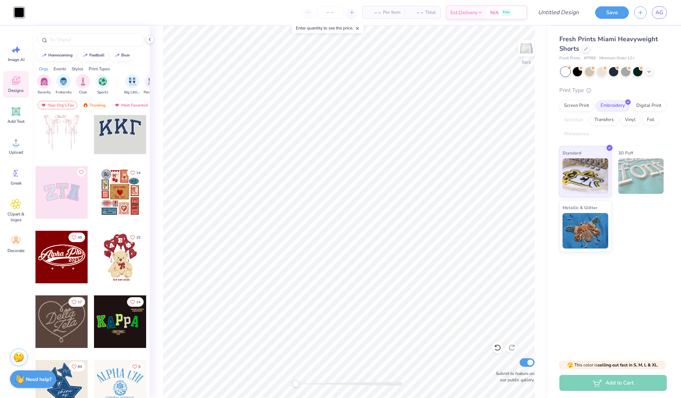
click at [68, 199] on div at bounding box center [61, 192] width 53 height 53
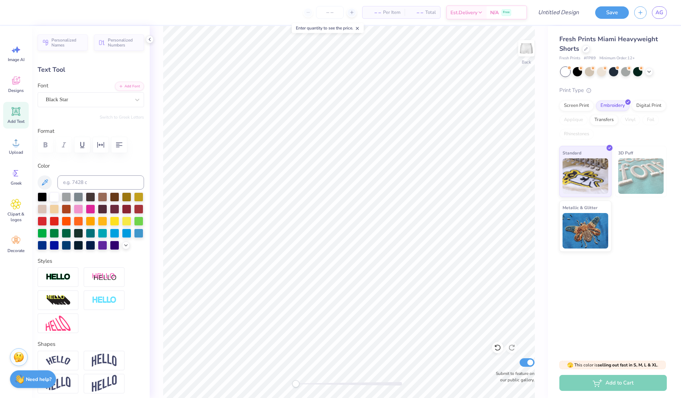
type input "2.35"
type input "0.54"
type input "8.22"
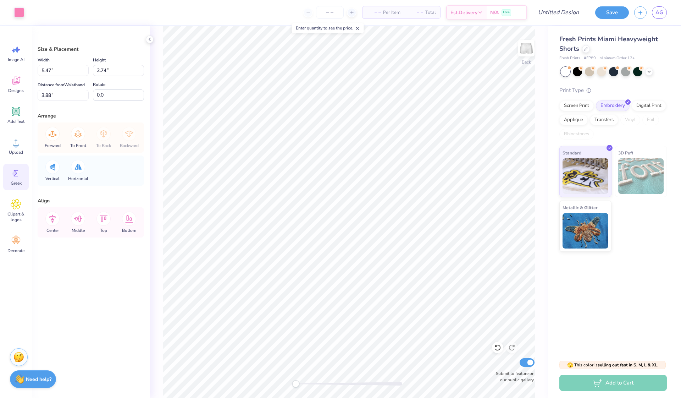
click at [15, 171] on icon at bounding box center [16, 173] width 5 height 6
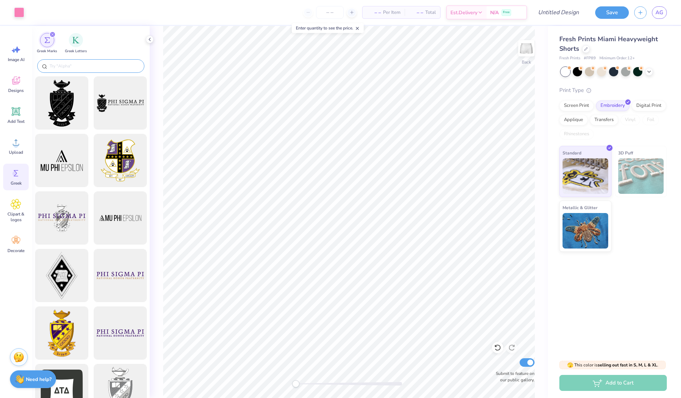
click at [81, 65] on input "text" at bounding box center [94, 65] width 91 height 7
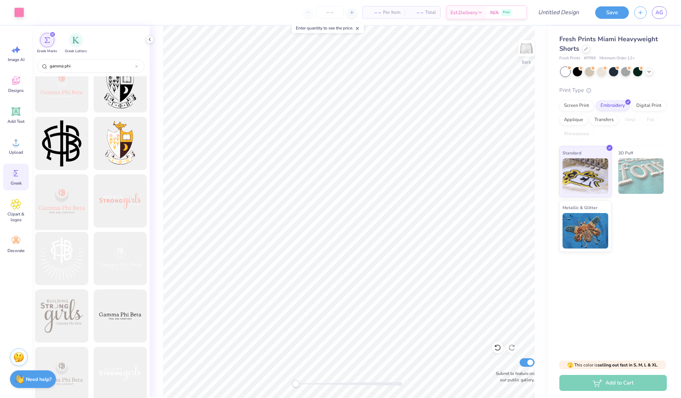
scroll to position [88, 0]
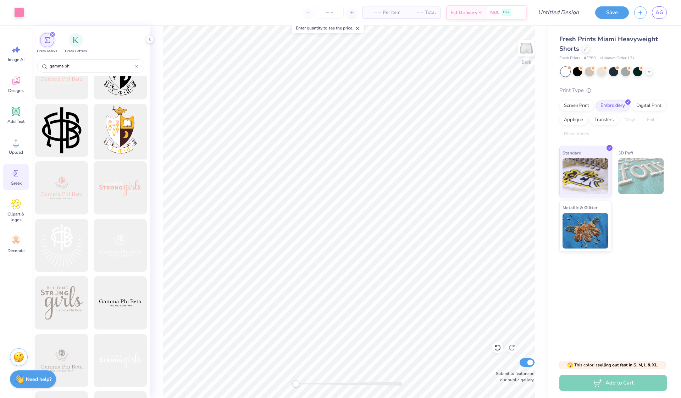
type input "gamma phi"
click at [122, 137] on div at bounding box center [120, 130] width 59 height 59
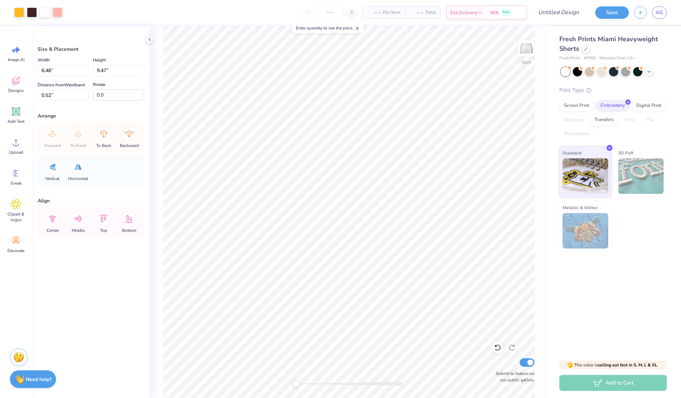
type input "2.51"
type input "3.66"
type input "6.32"
type input "2.38"
type input "3.47"
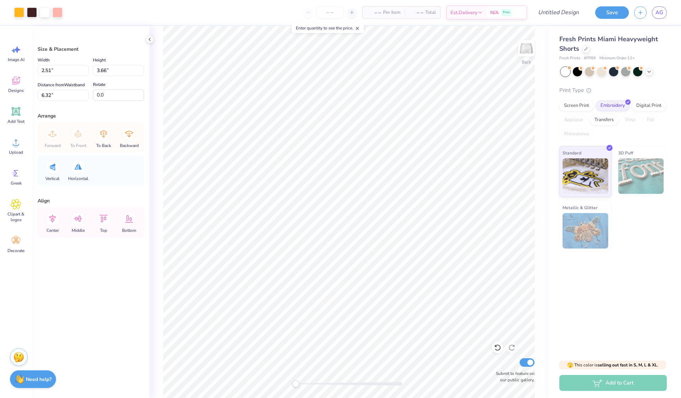
type input "6.12"
click at [563, 268] on div "Fresh Prints Miami Heavyweight Shorts Fresh Prints # FP89 Minimum Order: 12 + P…" at bounding box center [614, 190] width 133 height 328
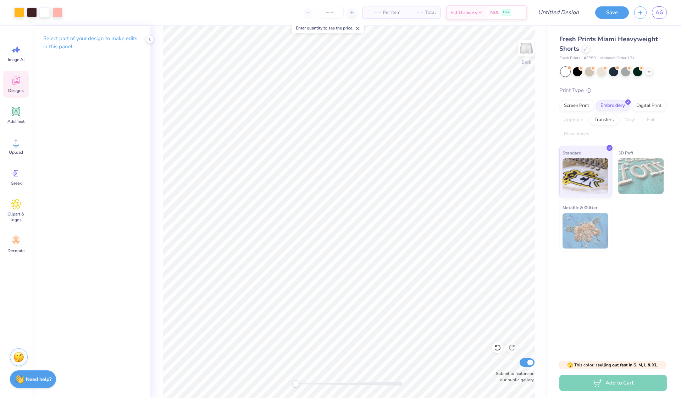
click at [16, 78] on icon at bounding box center [16, 80] width 11 height 11
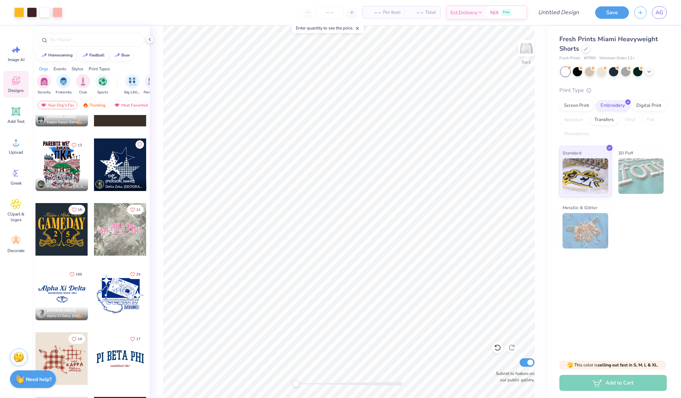
scroll to position [497, 0]
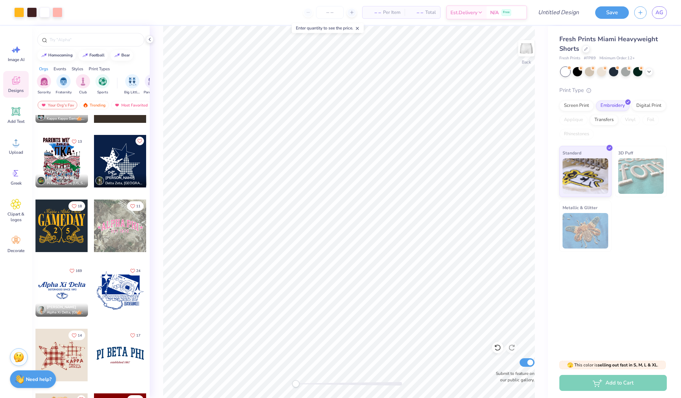
click at [388, 13] on span "Per Item" at bounding box center [391, 12] width 17 height 7
click at [372, 13] on span "– –" at bounding box center [374, 12] width 14 height 7
click at [350, 13] on icon at bounding box center [352, 12] width 5 height 5
type input "12"
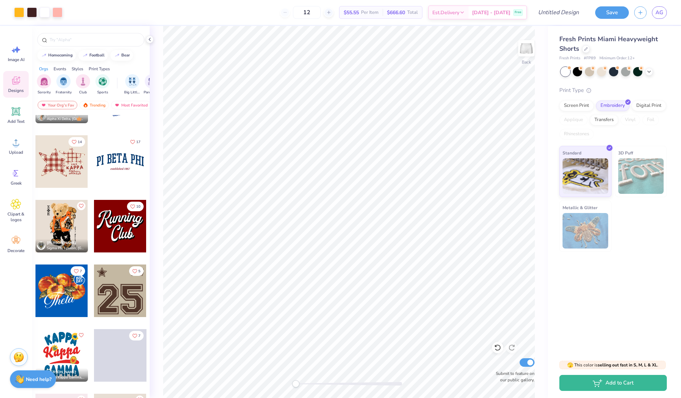
scroll to position [699, 0]
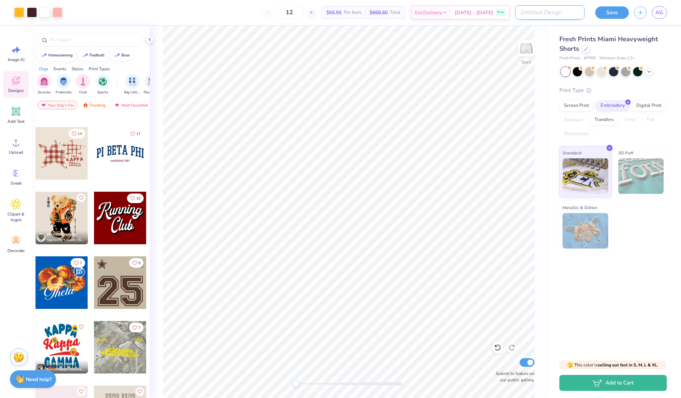
click at [553, 15] on input "Design Title" at bounding box center [550, 12] width 70 height 14
click at [585, 104] on div "Screen Print" at bounding box center [577, 104] width 34 height 11
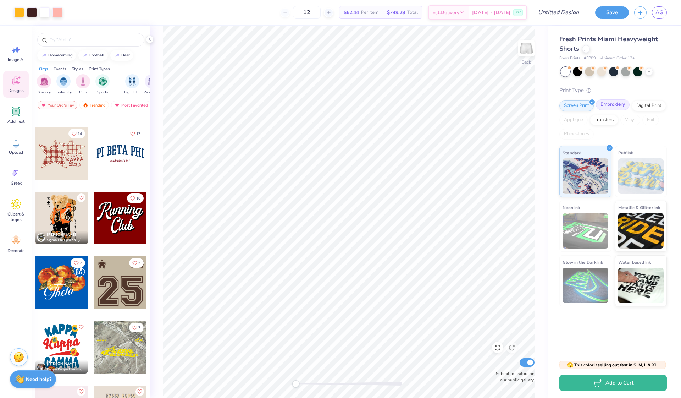
click at [612, 105] on div "Embroidery" at bounding box center [613, 104] width 34 height 11
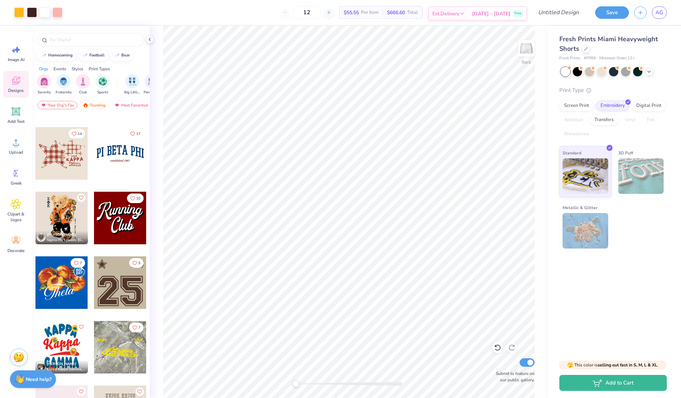
click at [519, 20] on div "Est. Delivery [DATE] - [DATE] Free" at bounding box center [477, 13] width 99 height 14
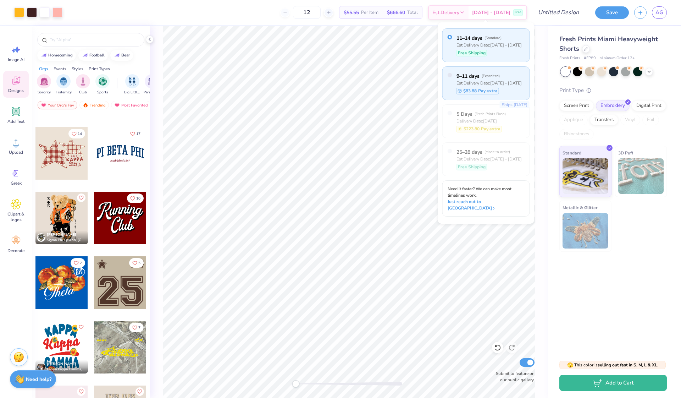
click at [511, 93] on div "9–11 days ( Expedited ) Est. Delivery Date: [DATE] - [DATE] $83.88 Pay extra" at bounding box center [487, 83] width 88 height 34
radio input "false"
radio input "true"
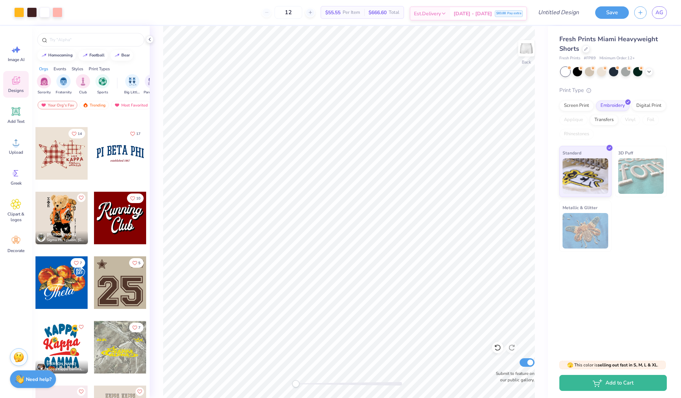
click at [505, 15] on span "$83.88" at bounding box center [502, 13] width 10 height 5
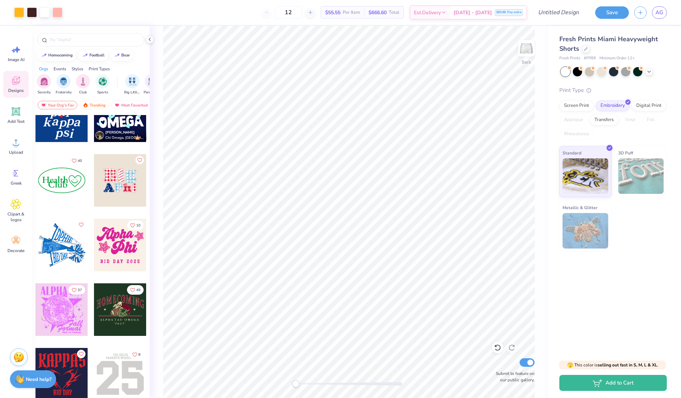
scroll to position [1255, 0]
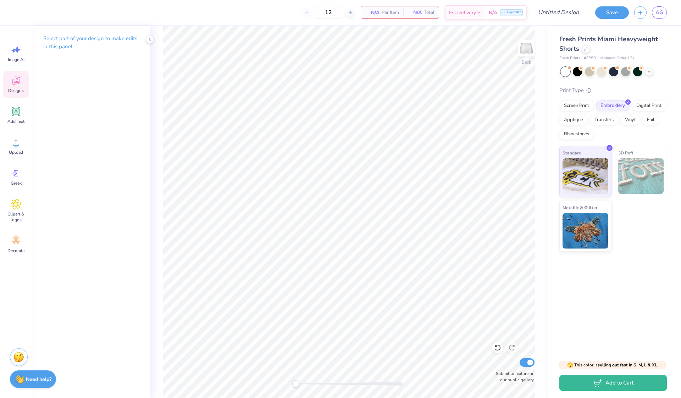
click at [9, 83] on div "Designs" at bounding box center [16, 84] width 26 height 27
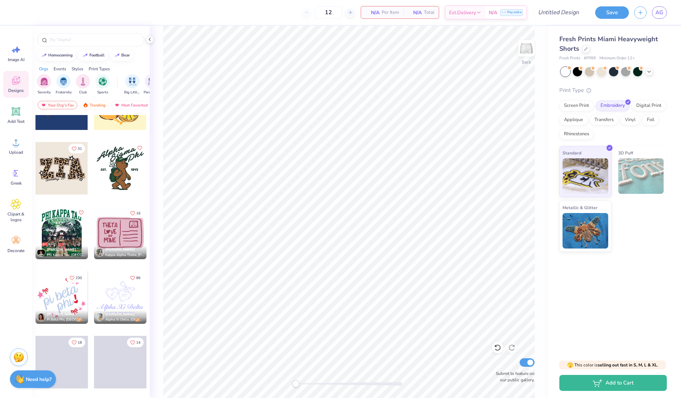
scroll to position [2624, 0]
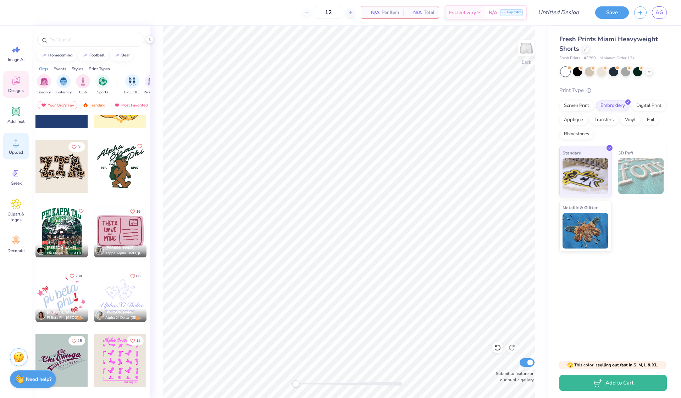
click at [17, 152] on span "Upload" at bounding box center [16, 152] width 14 height 6
click at [25, 211] on span "Clipart & logos" at bounding box center [15, 216] width 23 height 11
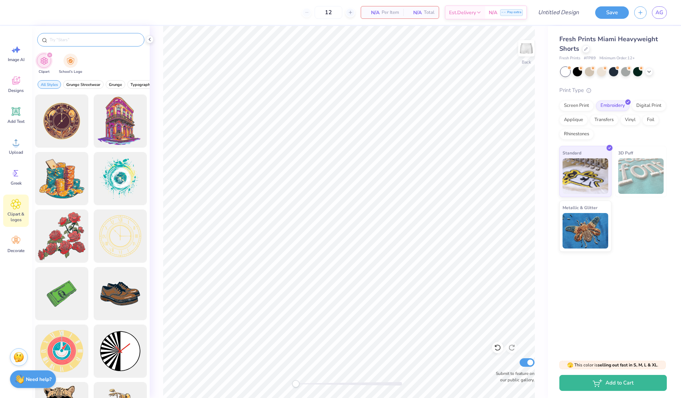
click at [72, 41] on input "text" at bounding box center [94, 39] width 91 height 7
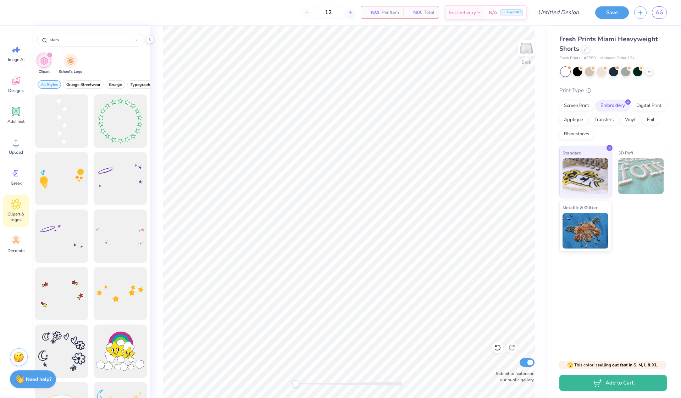
scroll to position [0, 0]
type input "stars"
click at [66, 132] on div at bounding box center [61, 121] width 59 height 59
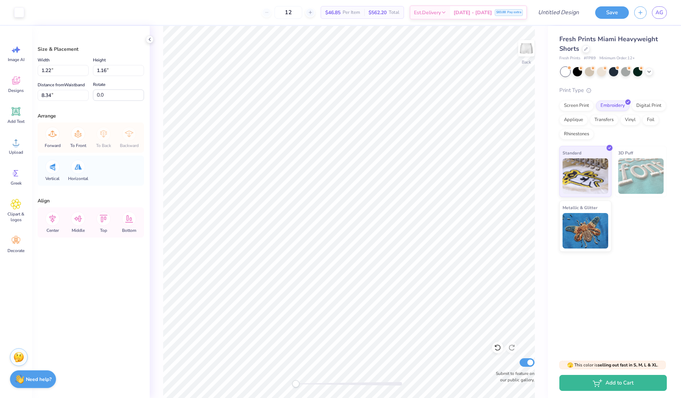
type input "8.34"
type input "1.28"
type input "1.21"
type input "0.98"
type input "1.22"
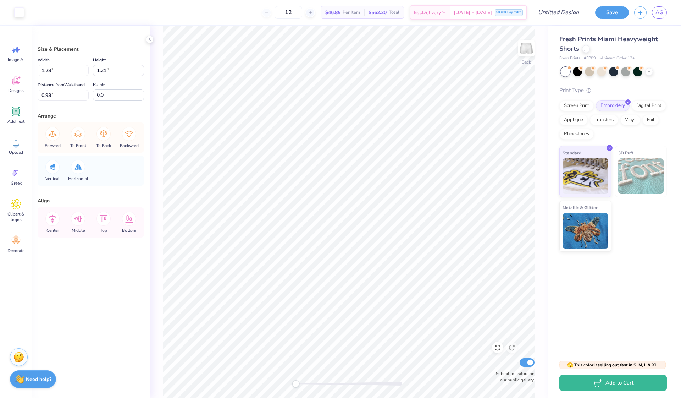
type input "1.16"
type input "2.20"
type input "1.46"
type input "1.39"
type input "1.97"
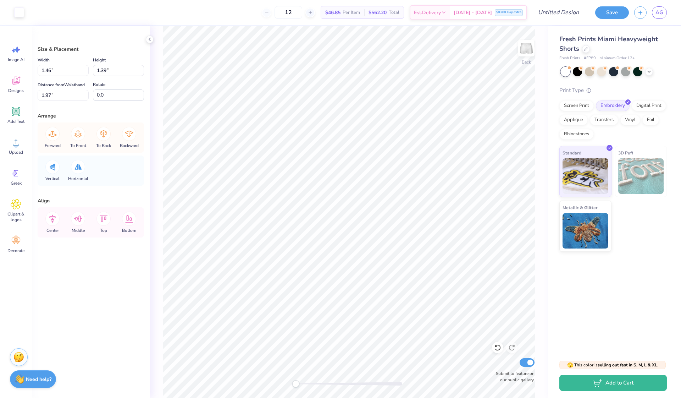
type input "13.3"
type input "1.22"
type input "1.16"
type input "3.86"
type input "-19.5"
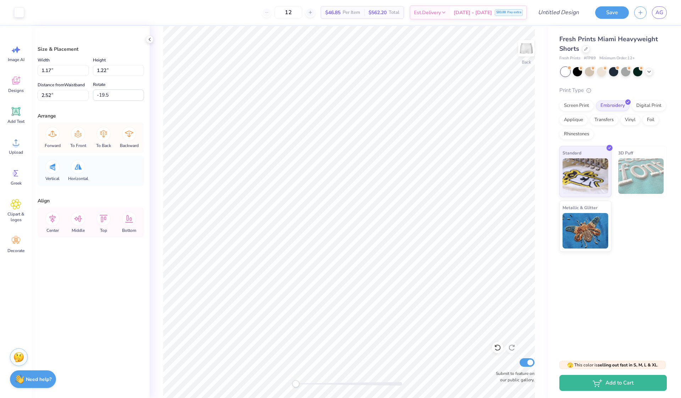
type input "1.21"
type input "1.26"
type input "1.38"
type input "1.31"
type input "1.01"
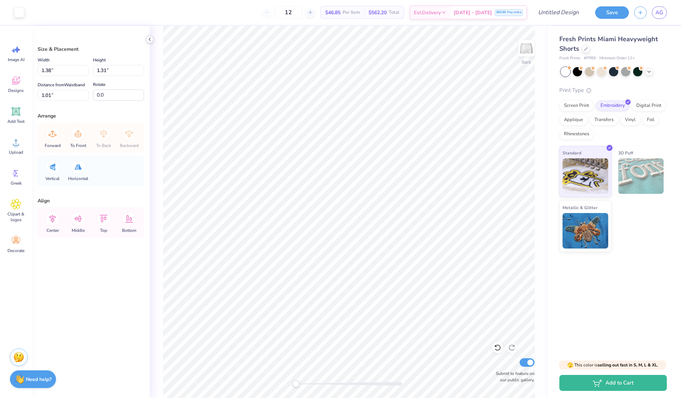
click at [150, 40] on polyline at bounding box center [149, 39] width 1 height 3
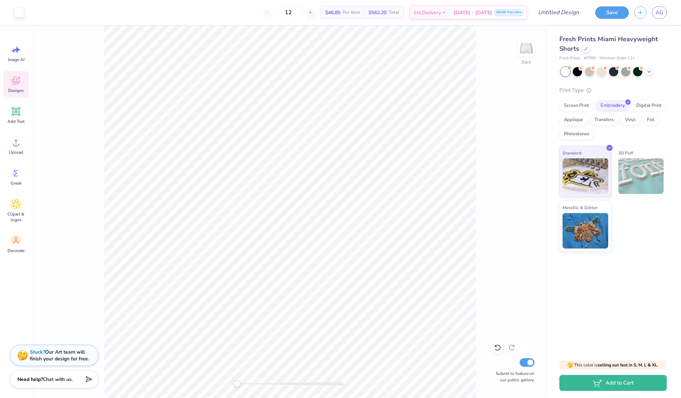
click at [16, 92] on span "Designs" at bounding box center [16, 91] width 16 height 6
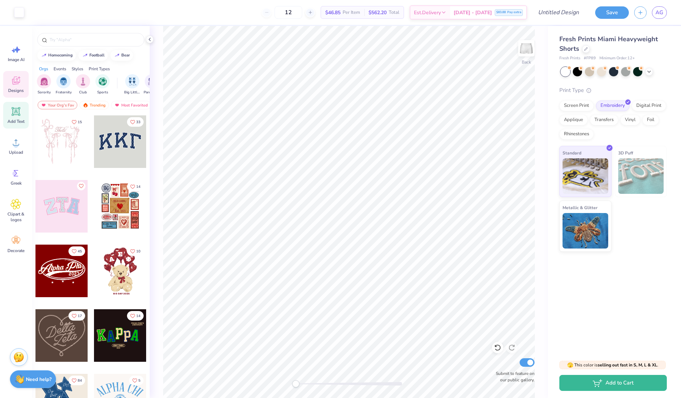
click at [16, 110] on icon at bounding box center [16, 111] width 11 height 11
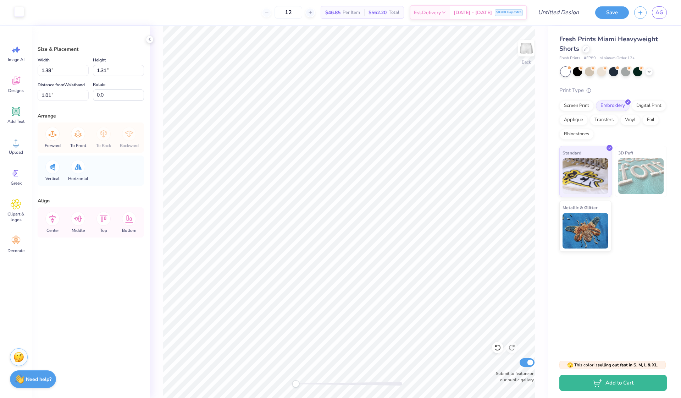
click at [20, 8] on div at bounding box center [19, 12] width 10 height 10
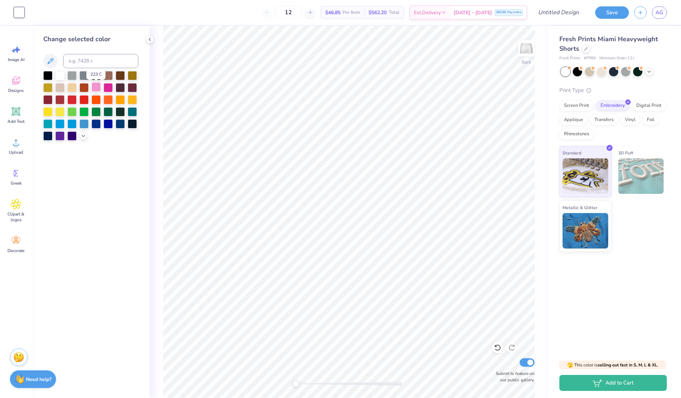
click at [97, 91] on div at bounding box center [96, 86] width 9 height 9
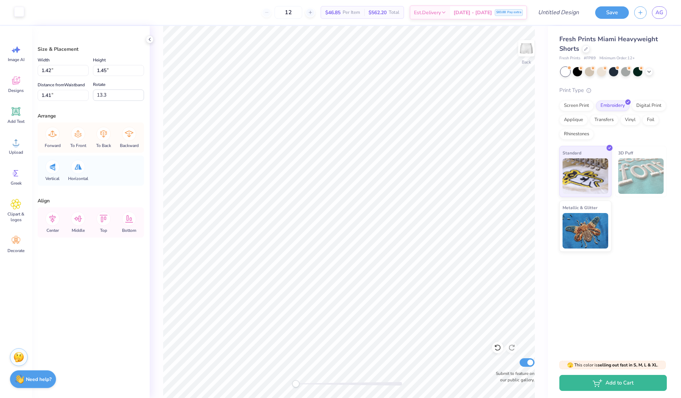
click at [22, 8] on div at bounding box center [19, 12] width 10 height 10
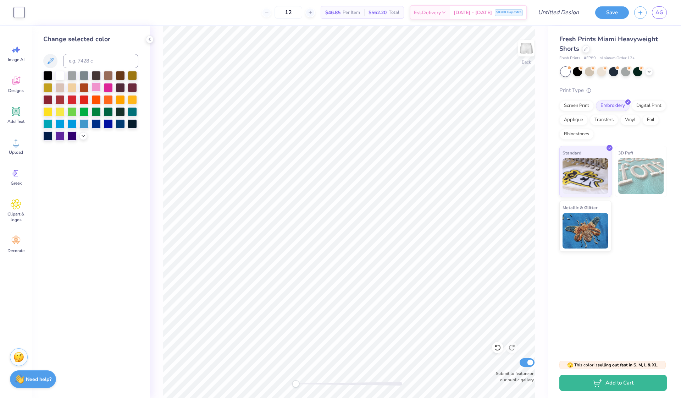
click at [94, 85] on div at bounding box center [96, 86] width 9 height 9
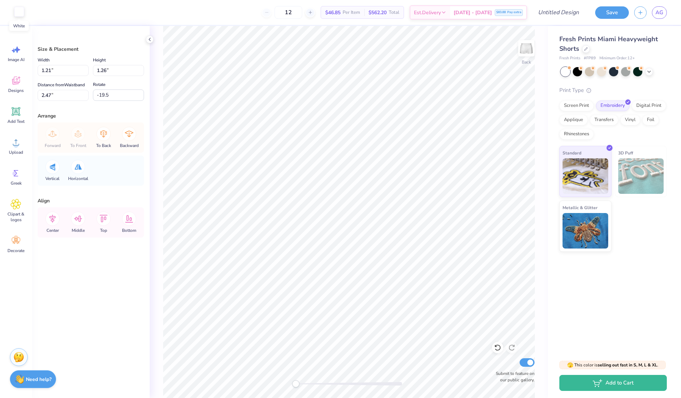
click at [19, 13] on div at bounding box center [19, 12] width 10 height 10
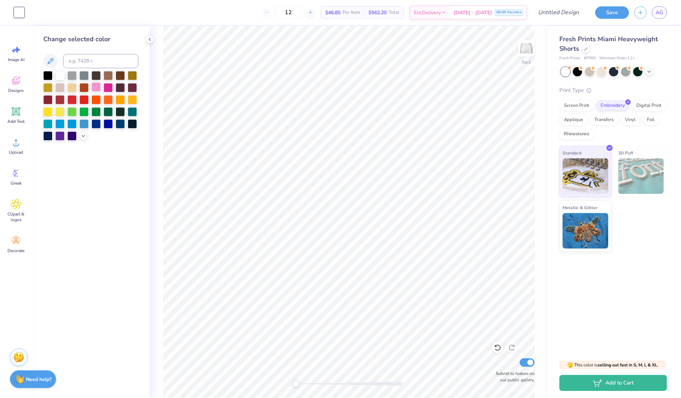
click at [97, 88] on div at bounding box center [96, 86] width 9 height 9
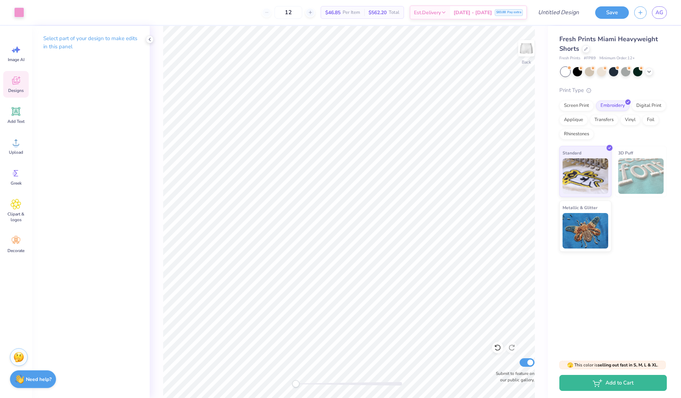
click at [17, 81] on icon at bounding box center [16, 80] width 11 height 11
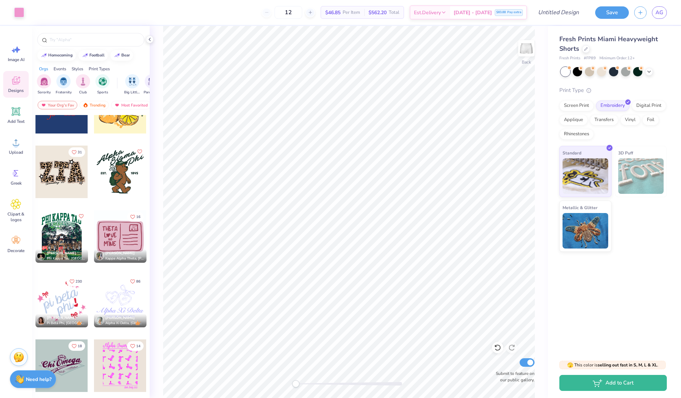
scroll to position [2630, 0]
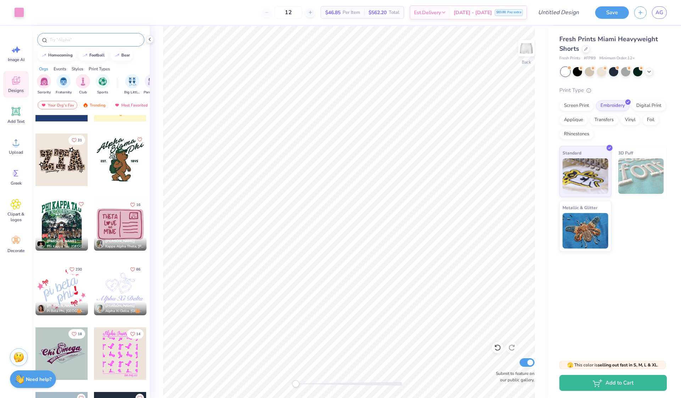
click at [96, 39] on input "text" at bounding box center [94, 39] width 91 height 7
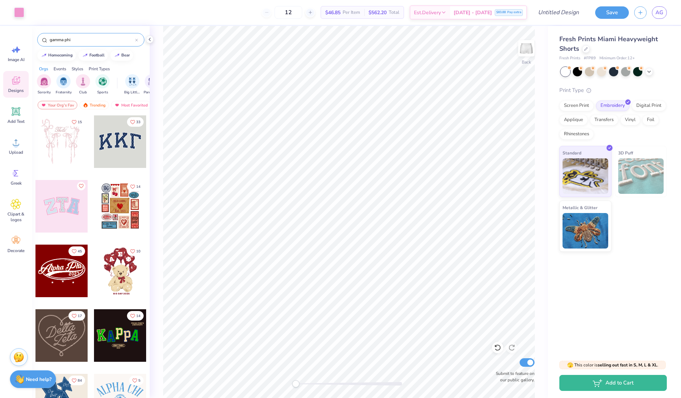
type input "gamma phi"
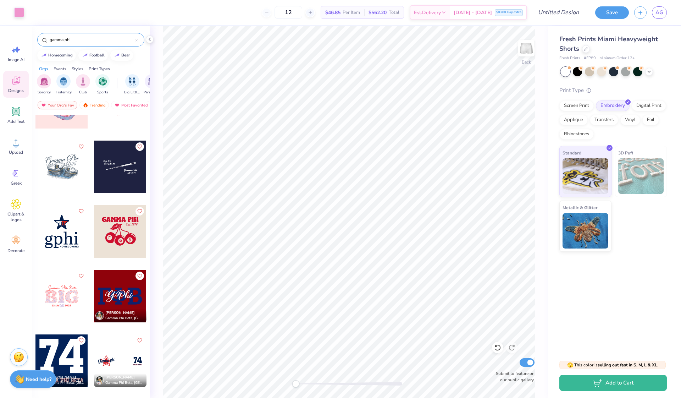
scroll to position [922, 0]
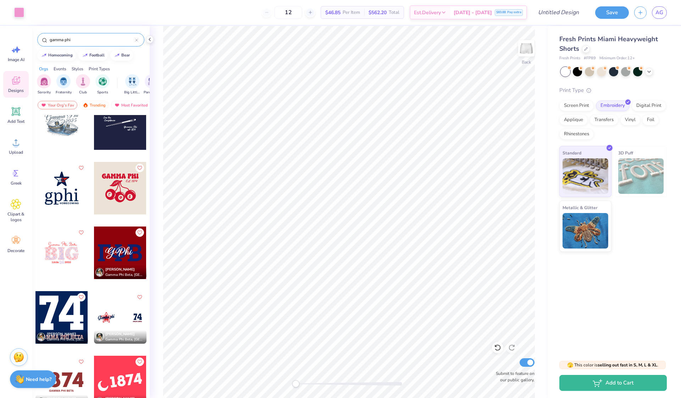
click at [67, 263] on div at bounding box center [61, 252] width 53 height 53
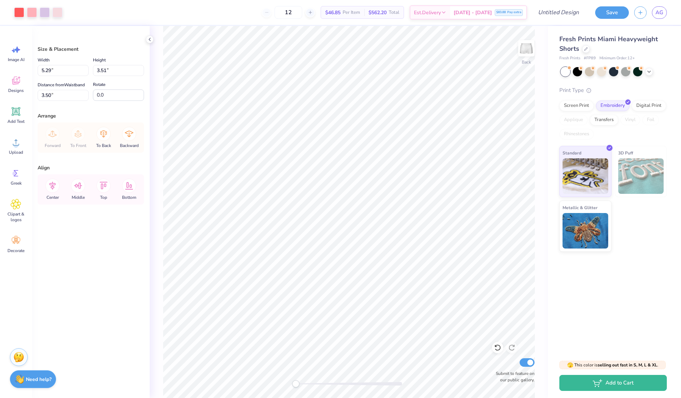
type input "3.51"
type input "2.33"
type input "4.67"
click at [550, 263] on div "Fresh Prints Miami Heavyweight Shorts Fresh Prints # FP89 Minimum Order: 12 + P…" at bounding box center [614, 190] width 133 height 328
click at [568, 232] on img at bounding box center [586, 229] width 46 height 35
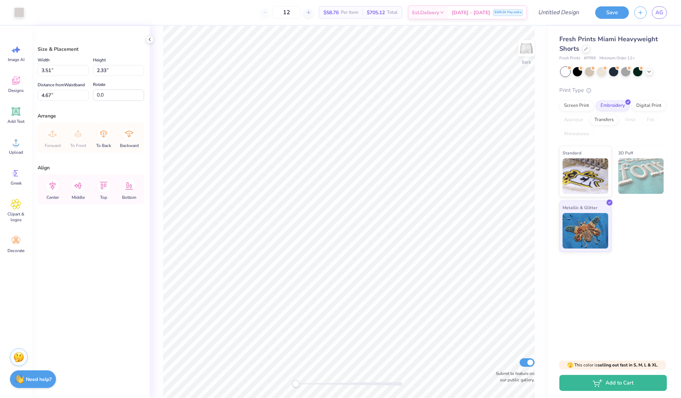
click at [540, 230] on div "Back Submit to feature on our public gallery." at bounding box center [349, 212] width 399 height 372
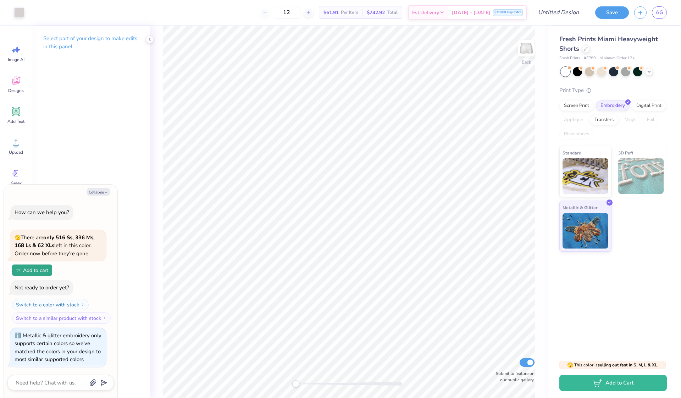
scroll to position [7, 0]
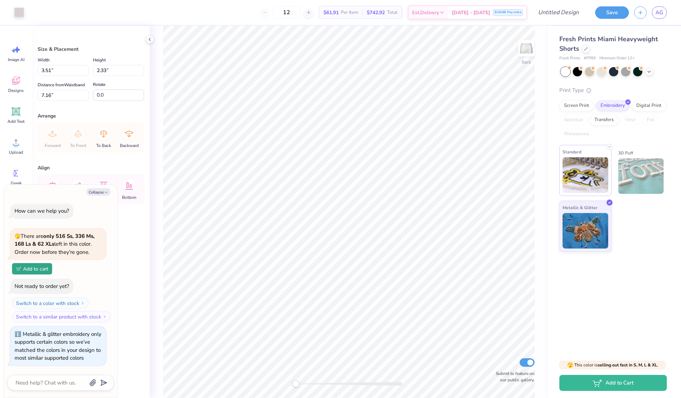
click at [607, 156] on div "Standard" at bounding box center [586, 170] width 52 height 51
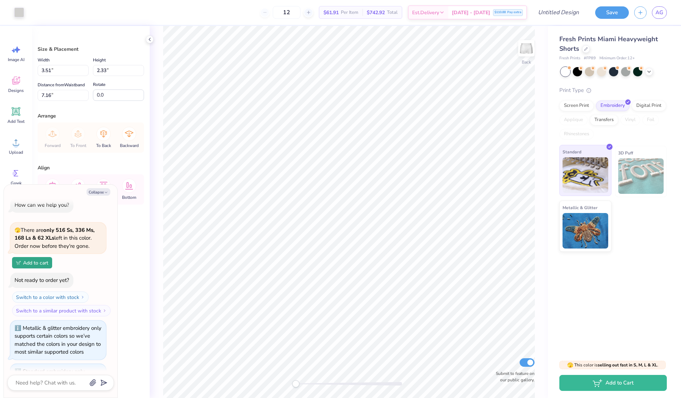
scroll to position [50, 0]
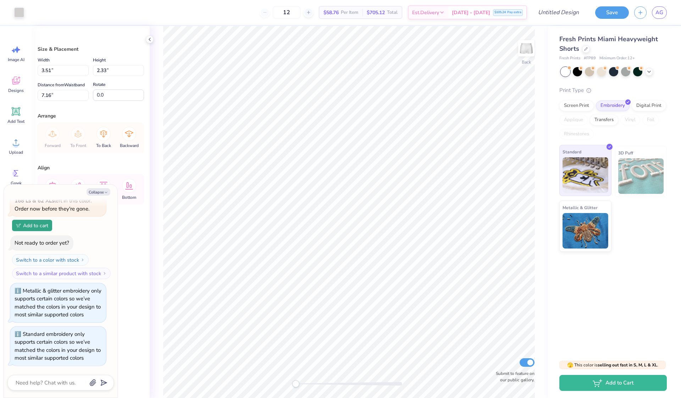
click at [581, 166] on img at bounding box center [586, 174] width 46 height 35
click at [18, 16] on div at bounding box center [19, 12] width 10 height 10
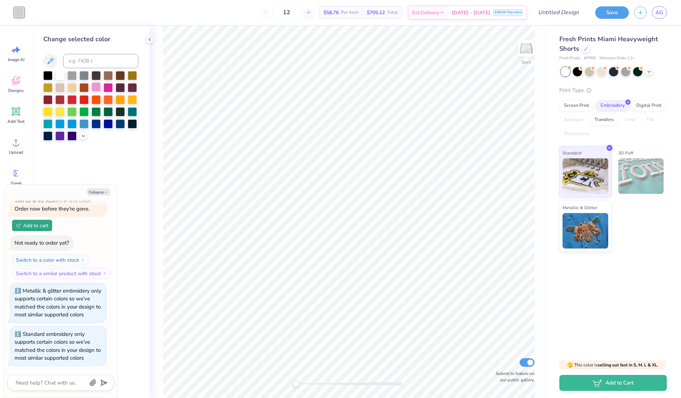
click at [96, 89] on div at bounding box center [96, 86] width 9 height 9
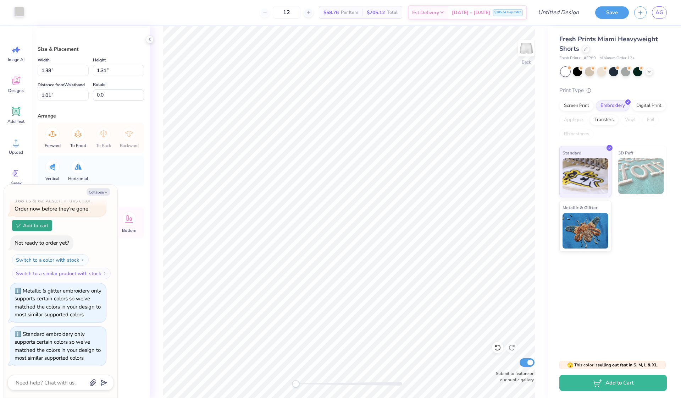
click at [23, 14] on div at bounding box center [19, 12] width 10 height 10
click at [16, 12] on div at bounding box center [19, 12] width 10 height 10
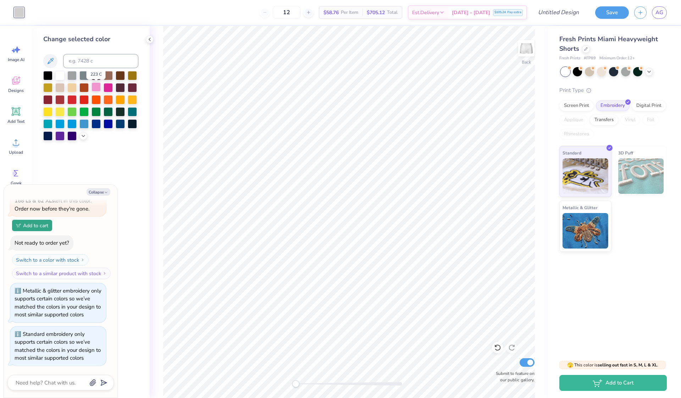
click at [94, 85] on div at bounding box center [96, 86] width 9 height 9
click at [152, 90] on div "Back Submit to feature on our public gallery." at bounding box center [349, 212] width 399 height 372
type textarea "x"
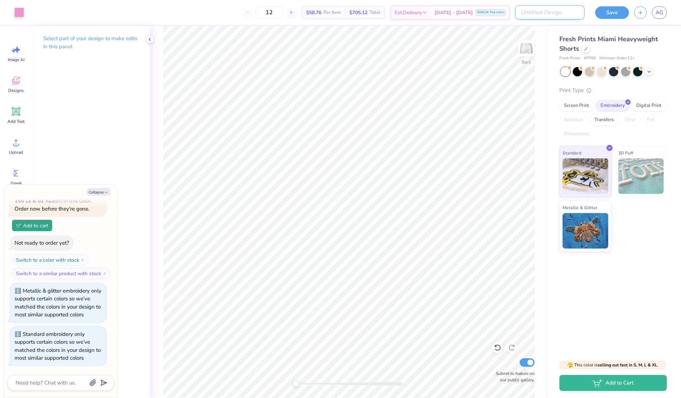
click at [566, 16] on input "Design Title" at bounding box center [550, 12] width 70 height 14
type input "s"
type textarea "x"
type input "sh"
type textarea "x"
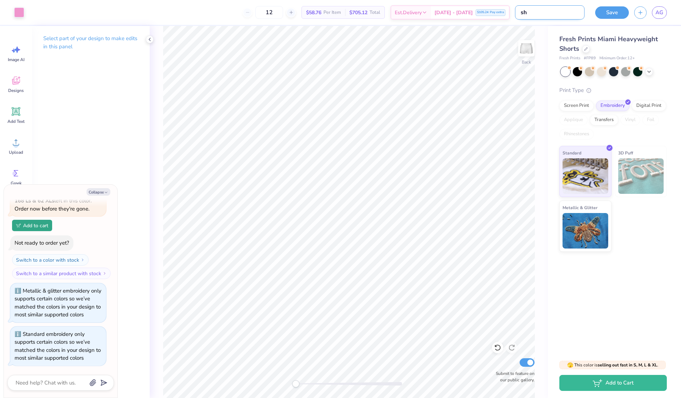
type input "sho"
type textarea "x"
type input "shor"
type textarea "x"
type input "short"
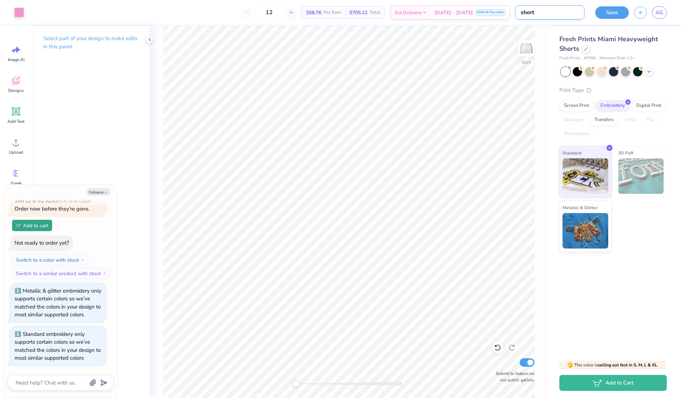
type textarea "x"
type input "shorts"
type textarea "x"
type input "shorts"
click at [623, 12] on button "Save" at bounding box center [613, 11] width 34 height 12
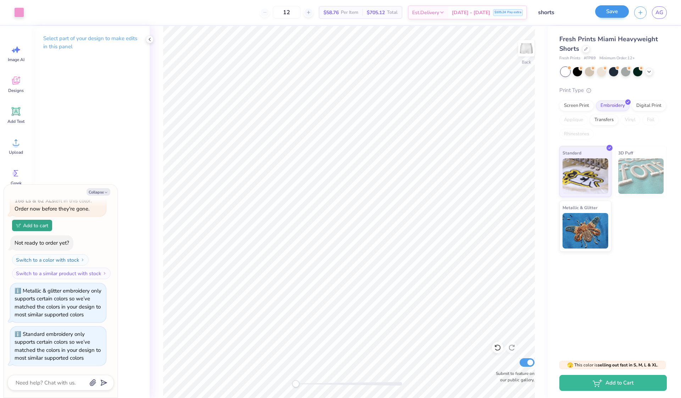
scroll to position [39, 0]
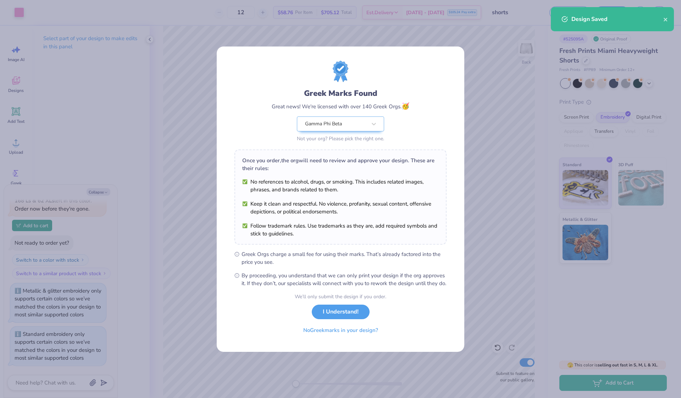
scroll to position [50, 0]
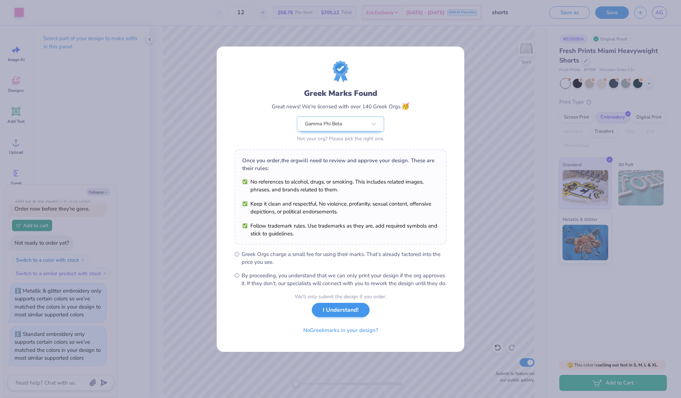
click at [341, 314] on button "I Understand!" at bounding box center [341, 310] width 58 height 15
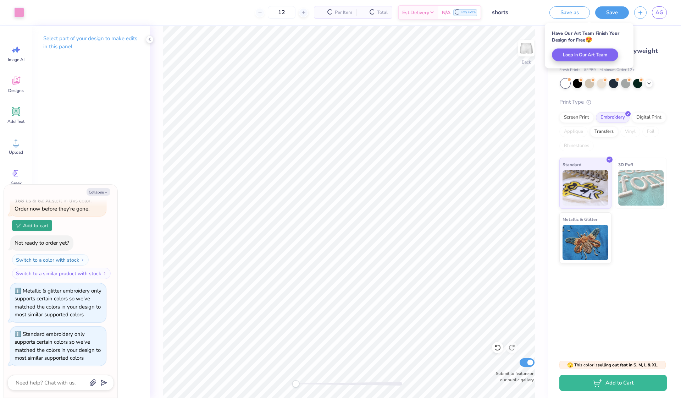
scroll to position [39, 0]
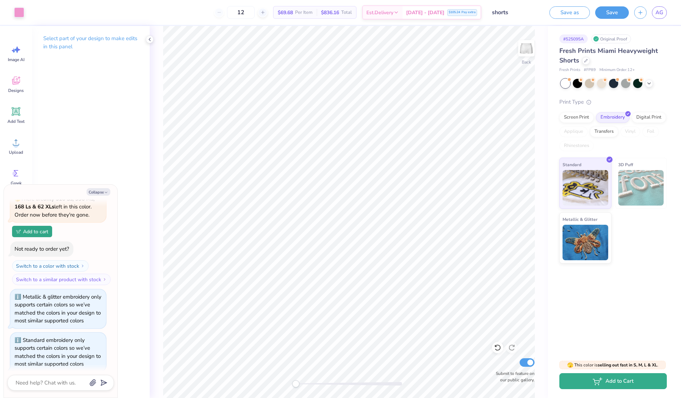
click at [601, 384] on icon "button" at bounding box center [598, 381] width 10 height 8
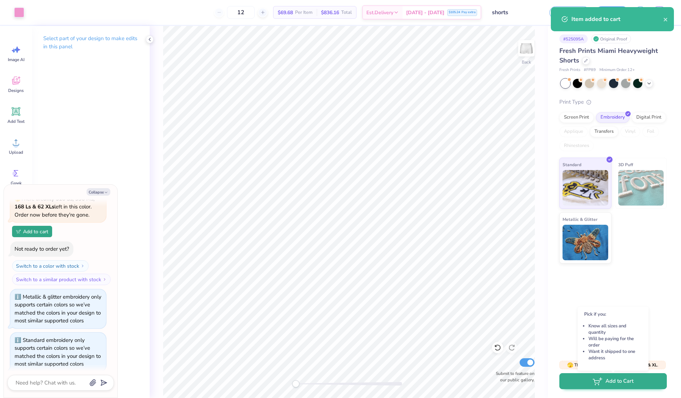
type textarea "x"
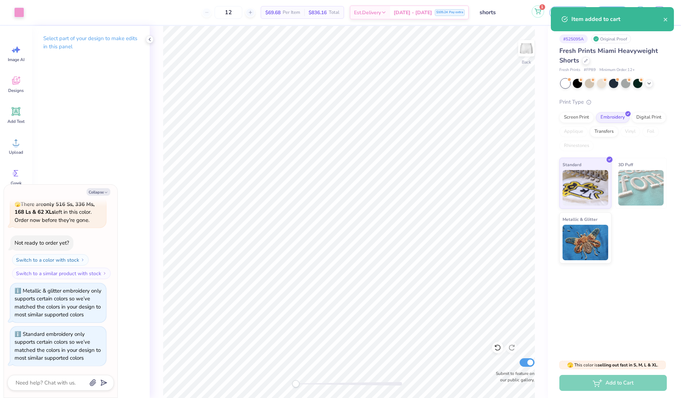
click at [539, 10] on icon at bounding box center [538, 12] width 6 height 6
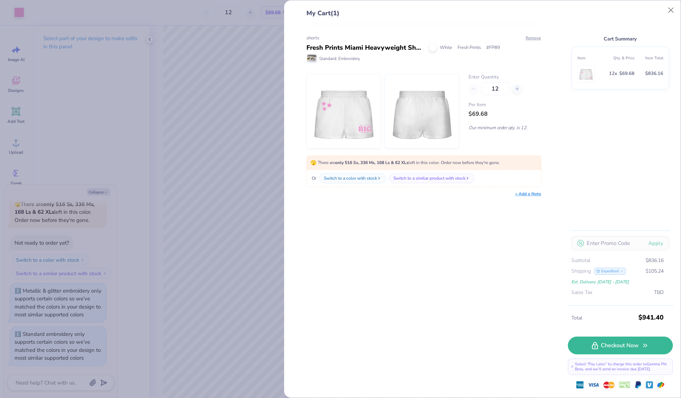
click at [361, 103] on img at bounding box center [343, 111] width 61 height 74
click at [415, 103] on img at bounding box center [421, 111] width 61 height 74
click at [182, 82] on div "My Cart (1) shorts Fresh Prints Miami Heavyweight Shorts White Fresh Prints # F…" at bounding box center [340, 199] width 681 height 398
